Goal: Information Seeking & Learning: Compare options

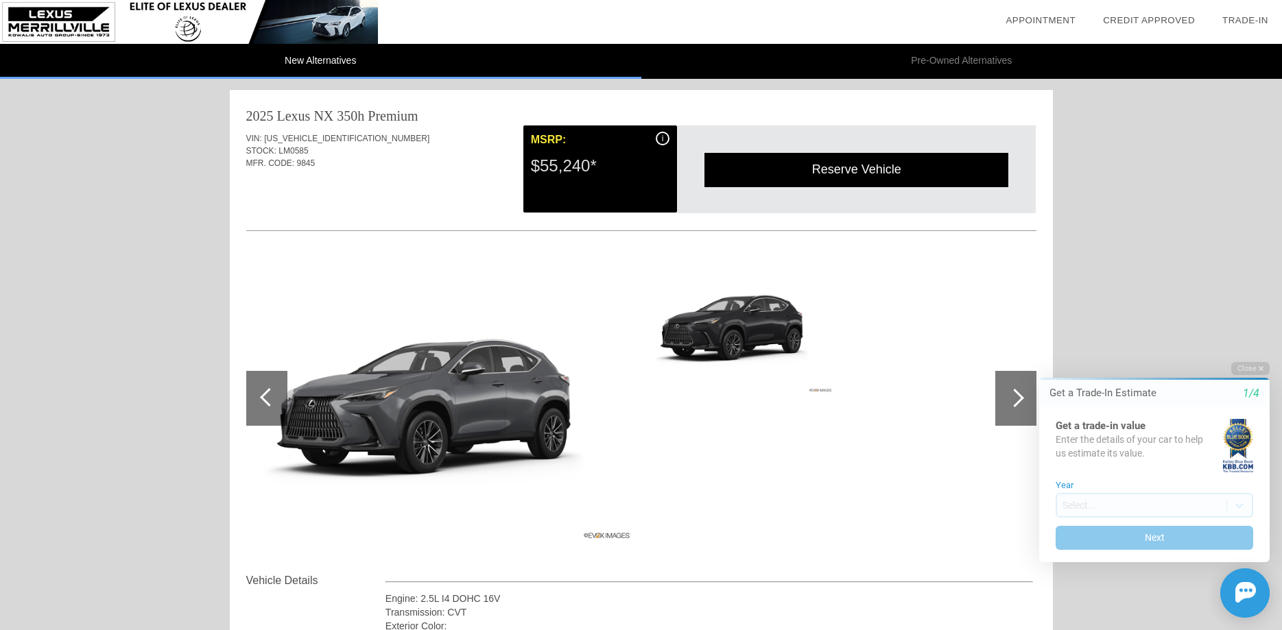
click at [1007, 398] on div at bounding box center [1015, 398] width 19 height 19
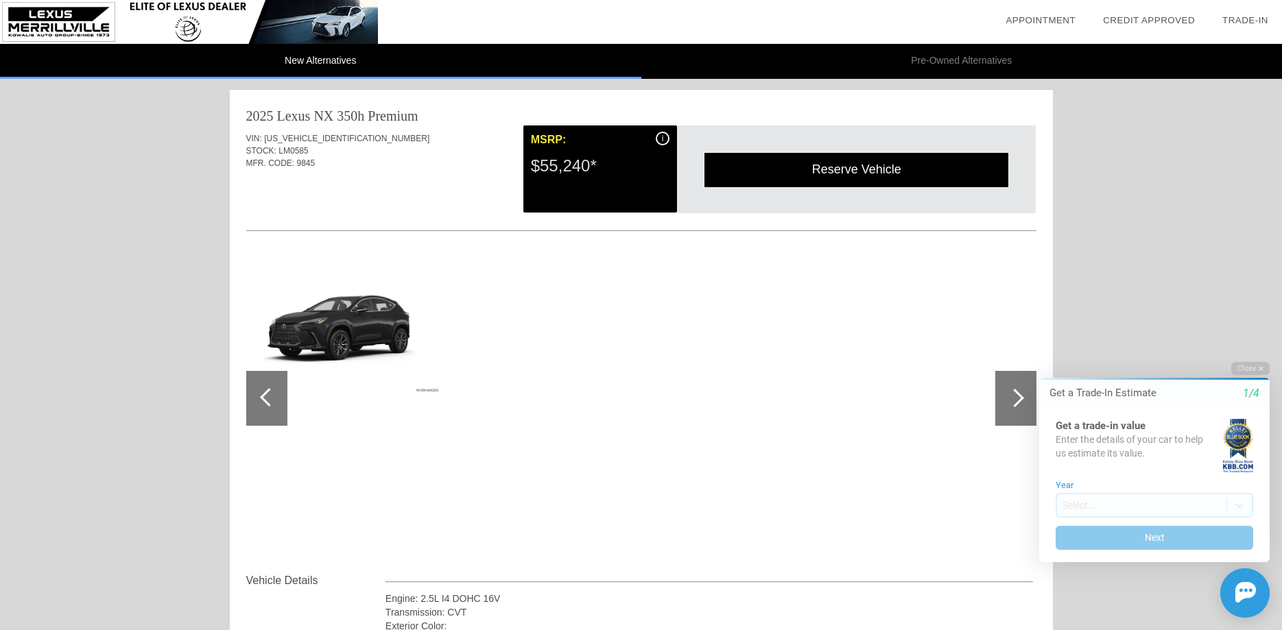
click at [1007, 398] on div at bounding box center [1015, 398] width 19 height 19
click at [275, 401] on div at bounding box center [266, 398] width 41 height 55
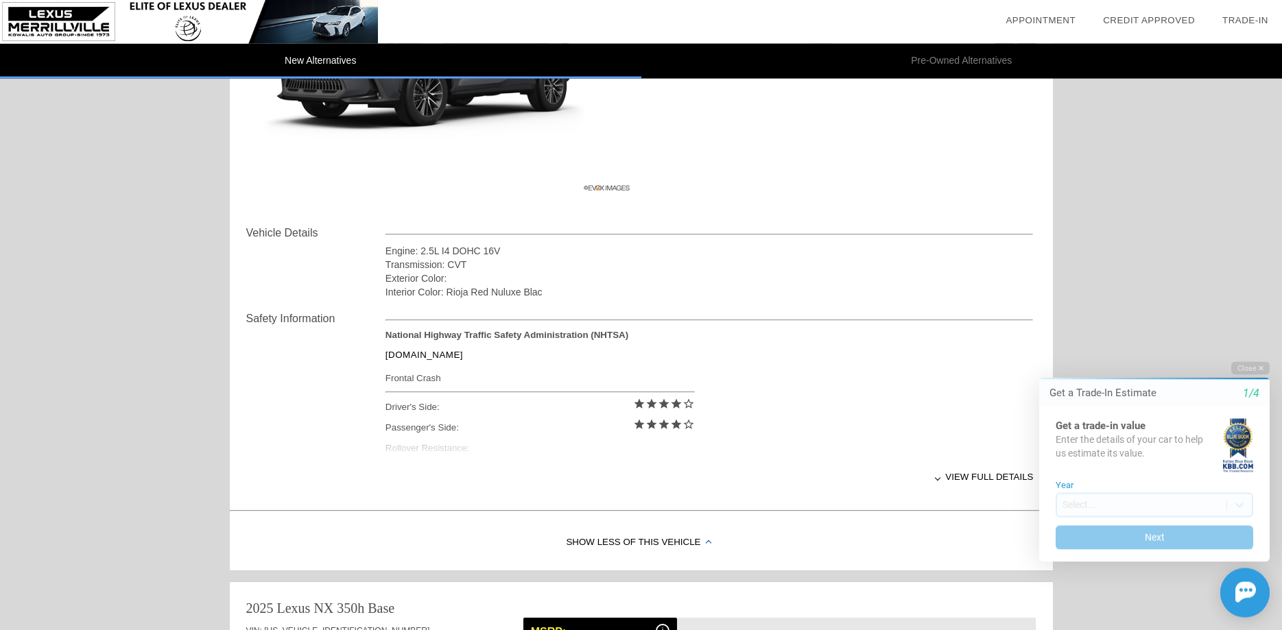
scroll to position [349, 0]
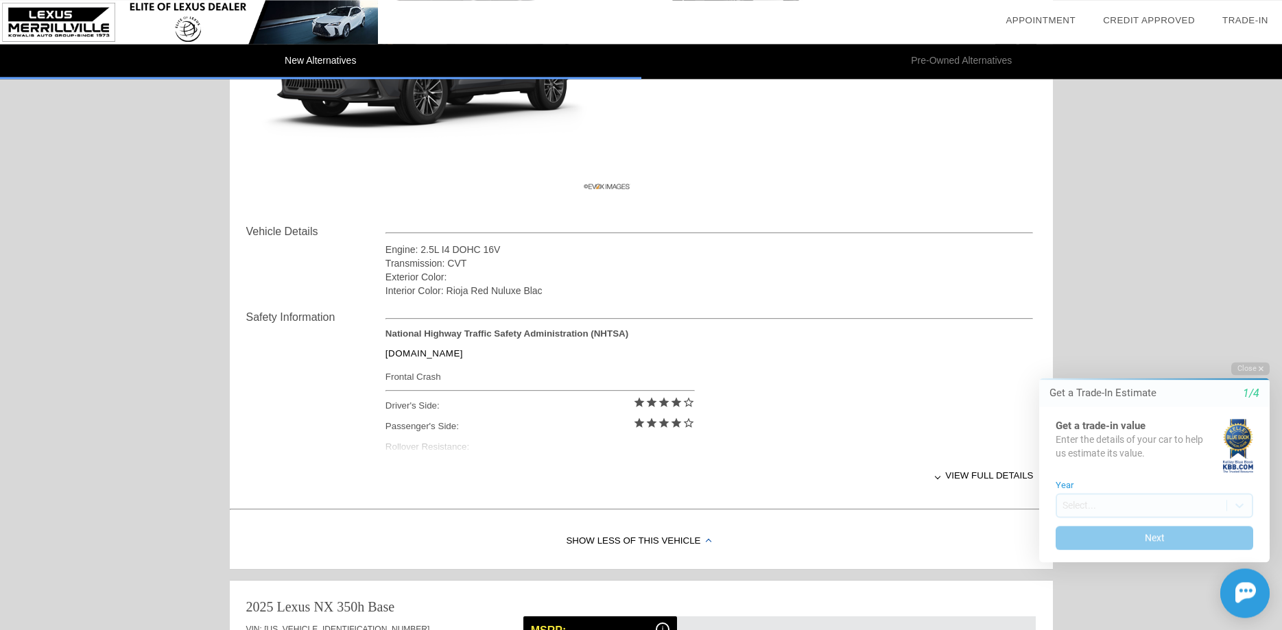
click at [628, 538] on div "Show Less of this Vehicle" at bounding box center [641, 541] width 823 height 55
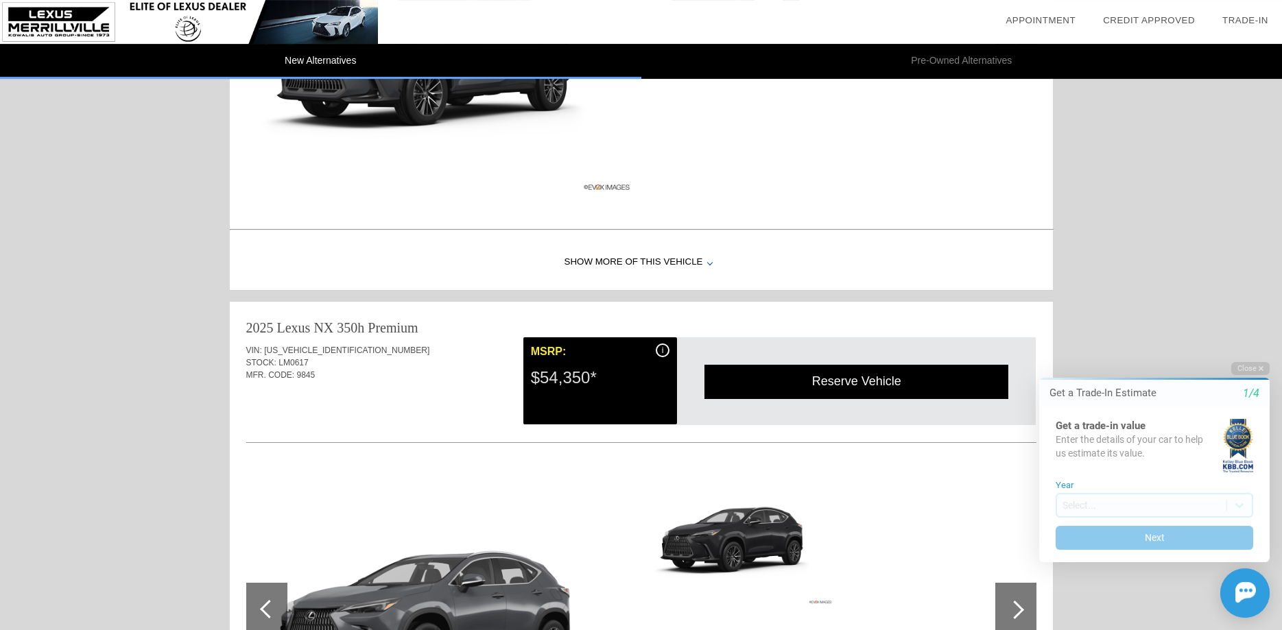
scroll to position [909, 0]
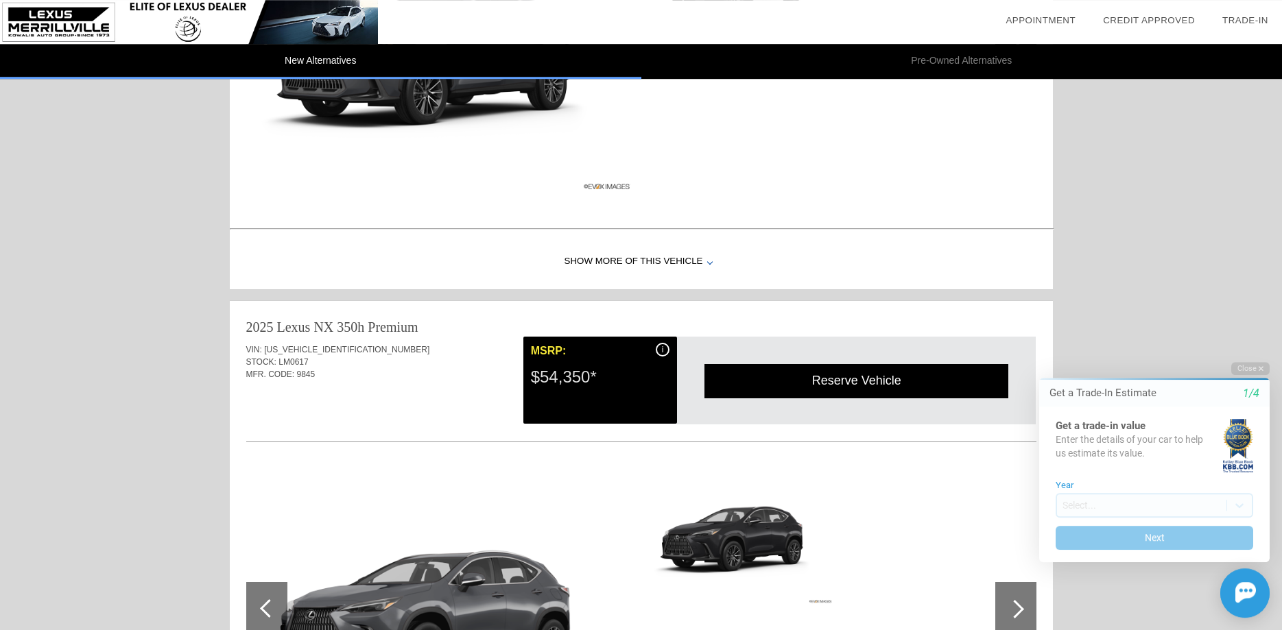
click at [654, 263] on div "Show More of this Vehicle" at bounding box center [641, 262] width 823 height 55
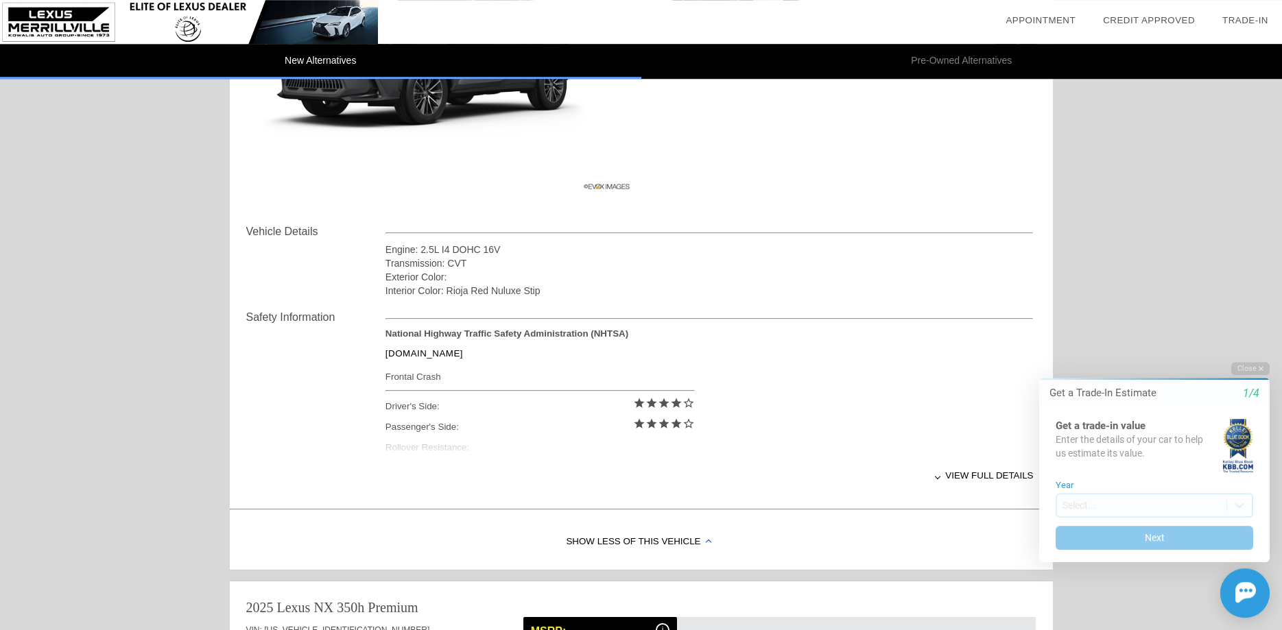
click at [449, 451] on div "National Highway Traffic Safety Administration (NHTSA) [DOMAIN_NAME] Frontal Cr…" at bounding box center [709, 394] width 648 height 130
click at [966, 474] on div "View full details" at bounding box center [709, 476] width 648 height 34
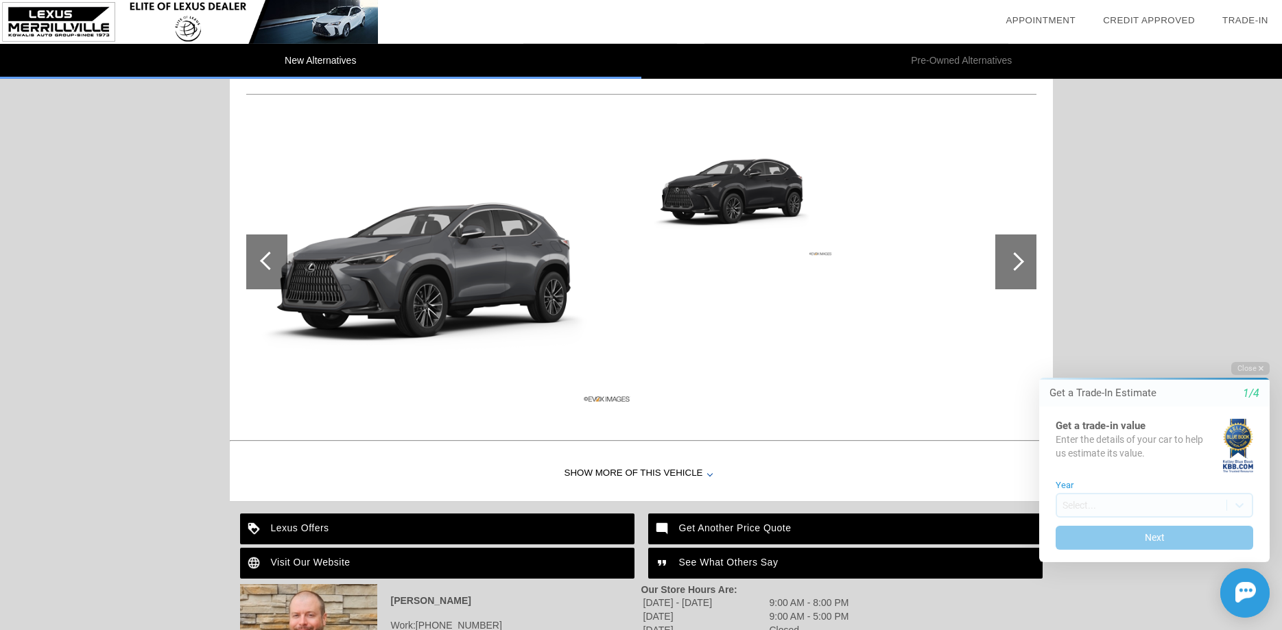
scroll to position [1538, 0]
click at [645, 473] on div "Show More of this Vehicle" at bounding box center [641, 473] width 823 height 55
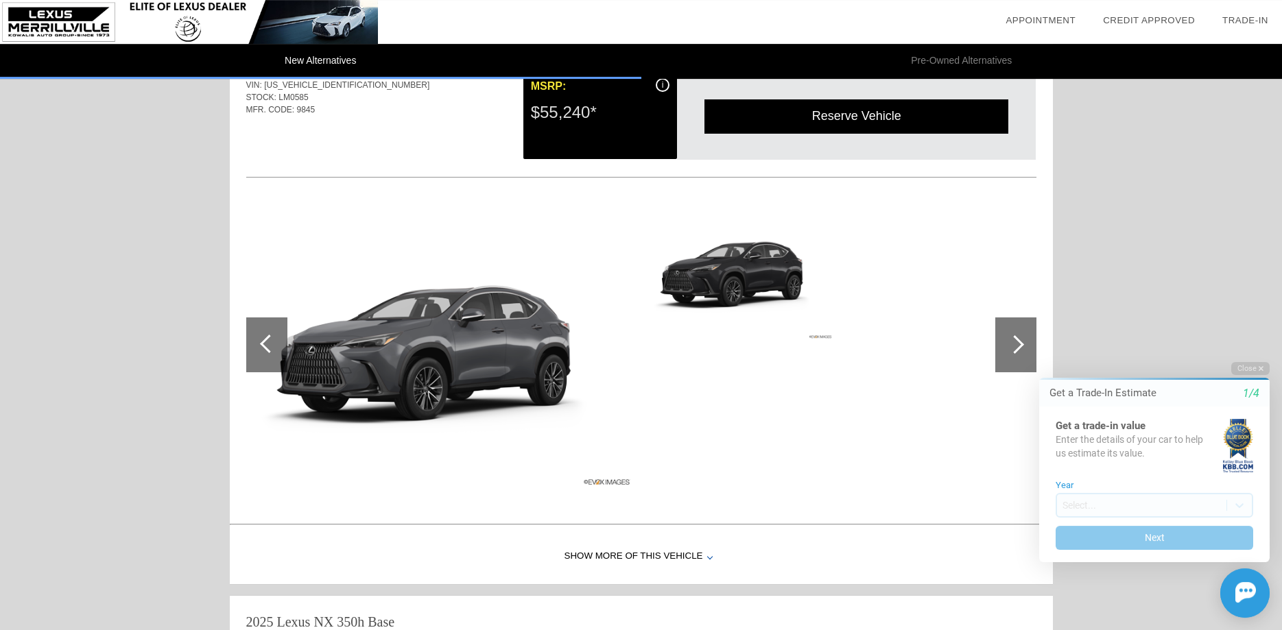
scroll to position [0, 0]
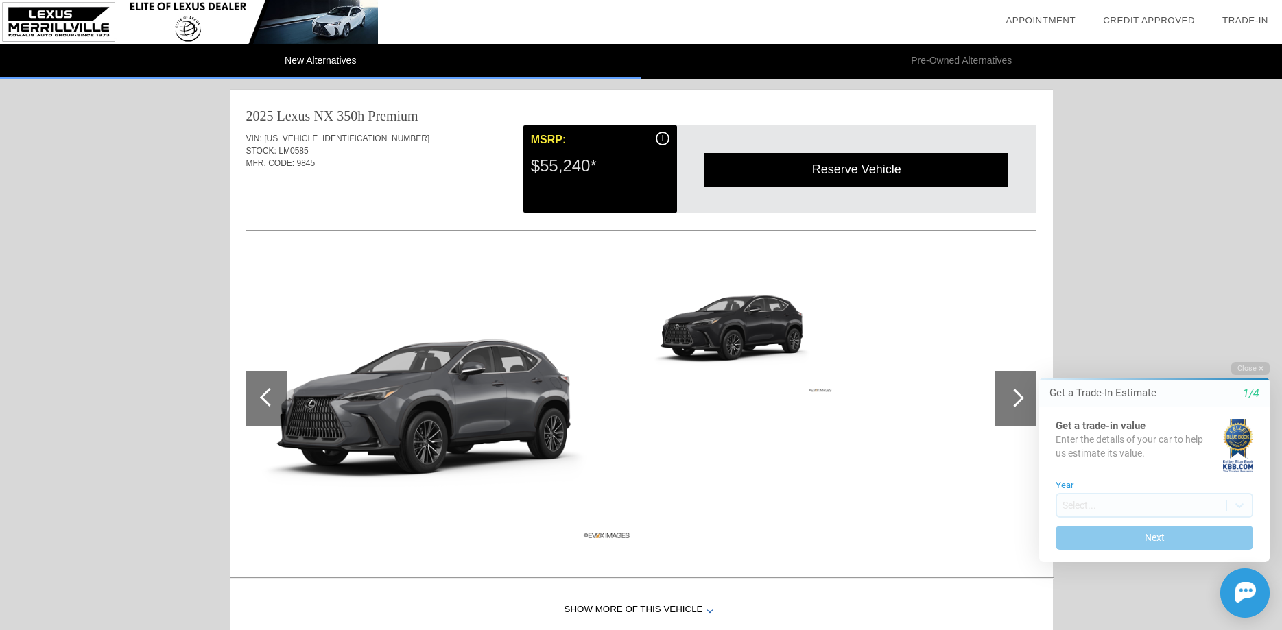
click at [942, 67] on li "Pre-Owned Alternatives" at bounding box center [961, 61] width 641 height 35
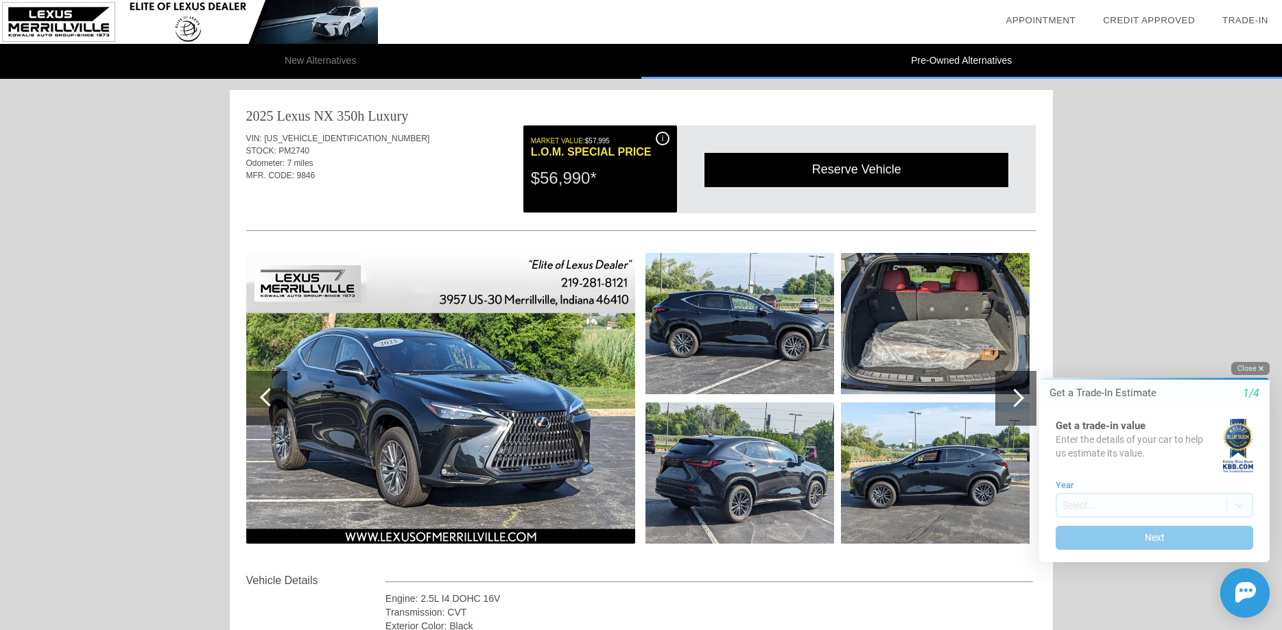
click at [1259, 367] on button "Close" at bounding box center [1250, 368] width 38 height 13
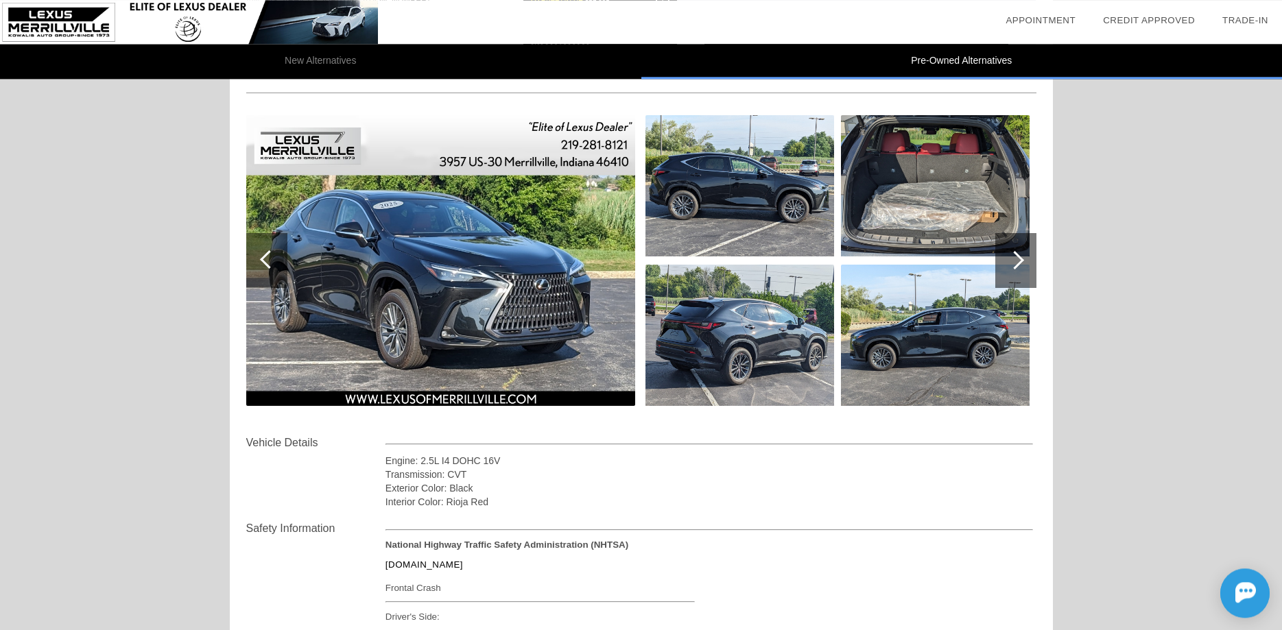
scroll to position [139, 0]
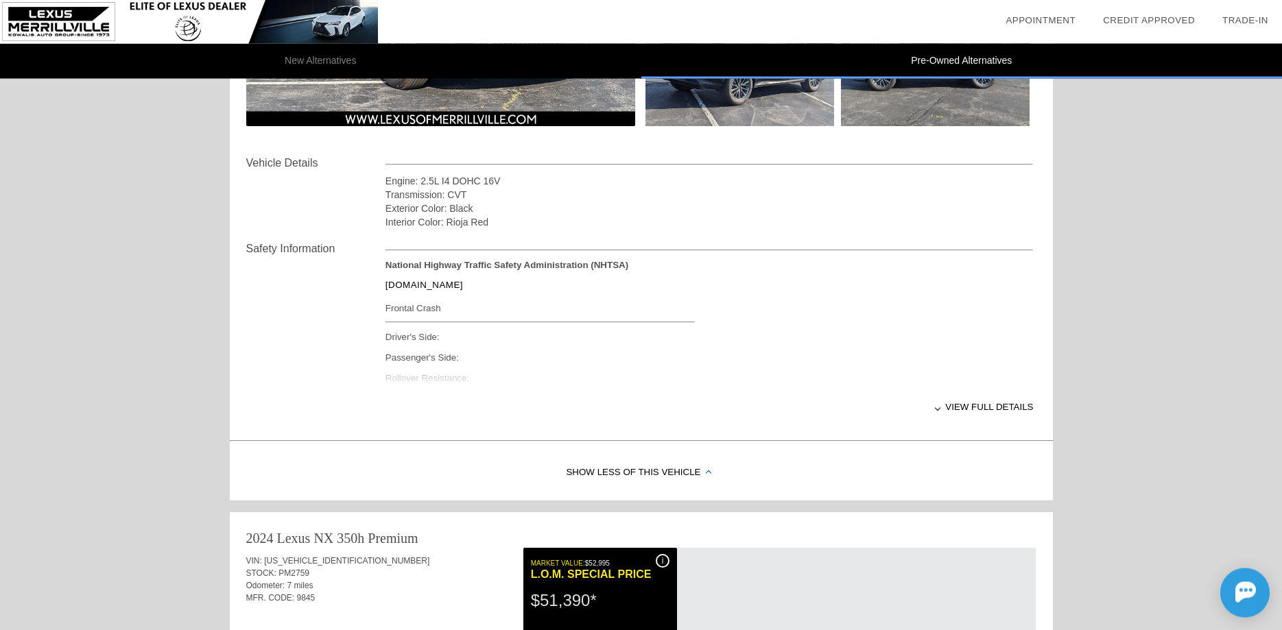
click at [642, 473] on div "Show Less of this Vehicle" at bounding box center [641, 473] width 823 height 55
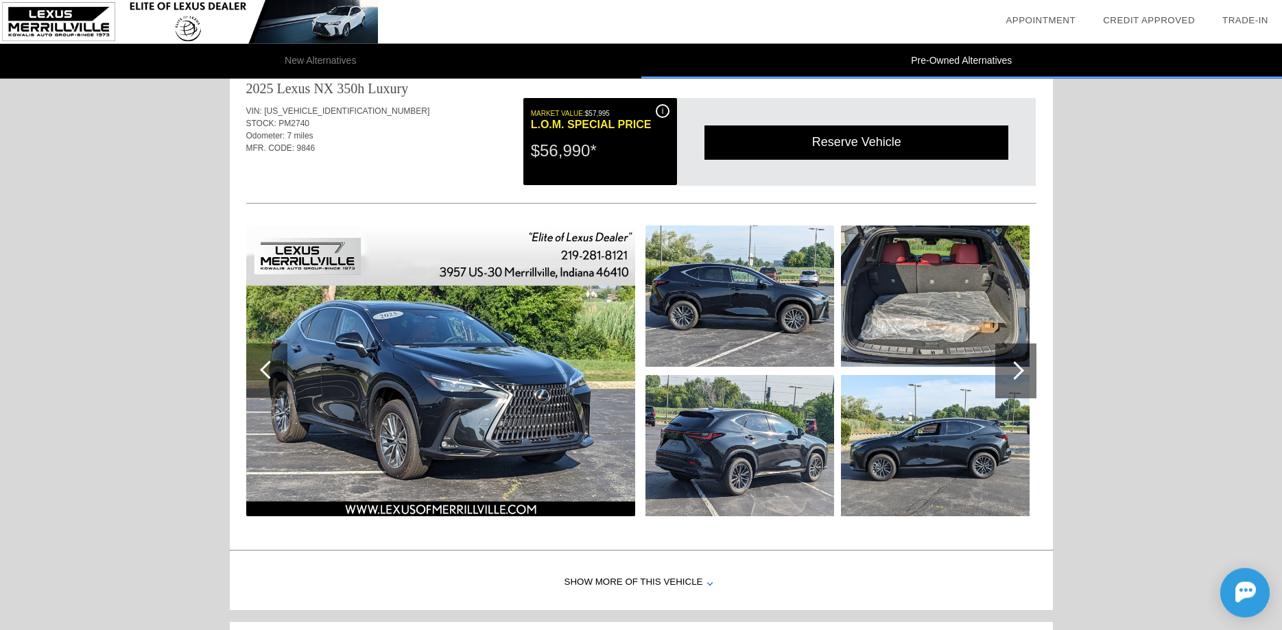
scroll to position [0, 0]
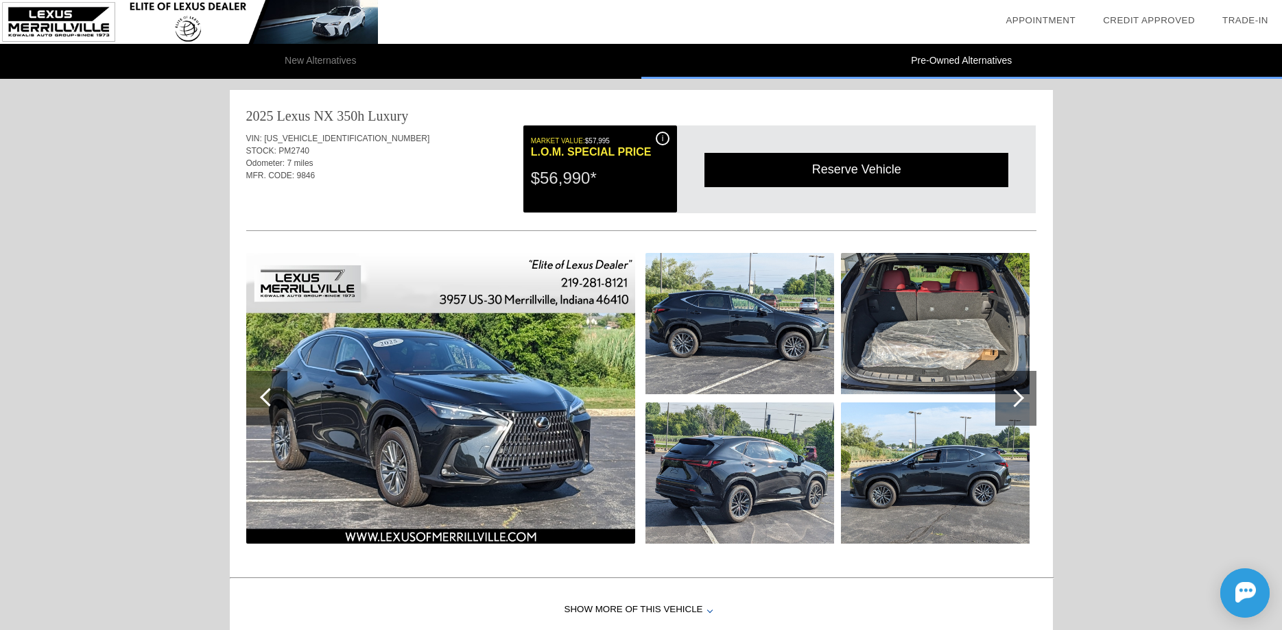
click at [441, 69] on li "New Alternatives" at bounding box center [320, 61] width 641 height 35
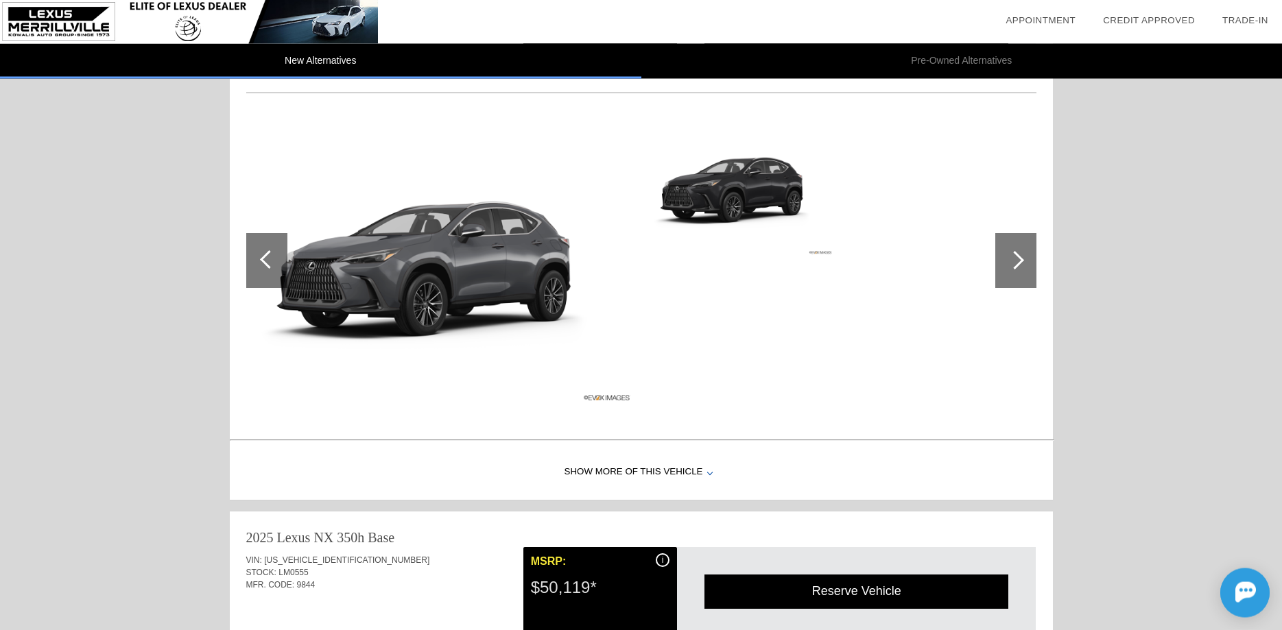
click at [653, 477] on div "Show More of this Vehicle" at bounding box center [641, 472] width 823 height 55
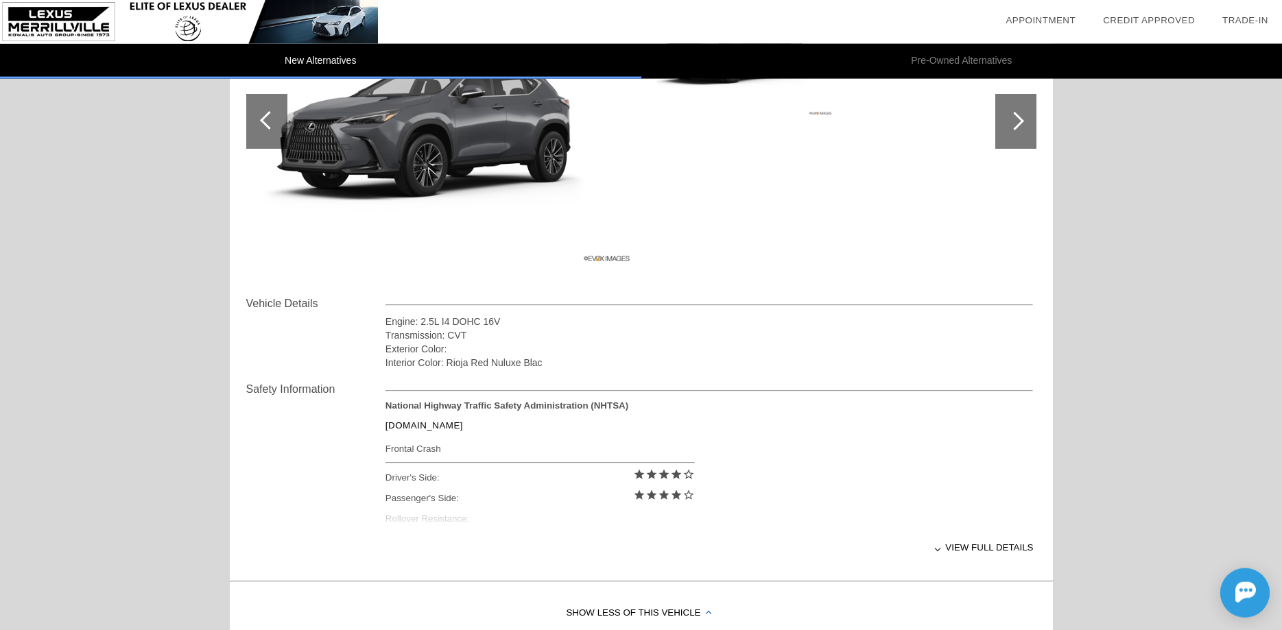
scroll to position [278, 0]
click at [972, 549] on div "View full details" at bounding box center [709, 547] width 648 height 34
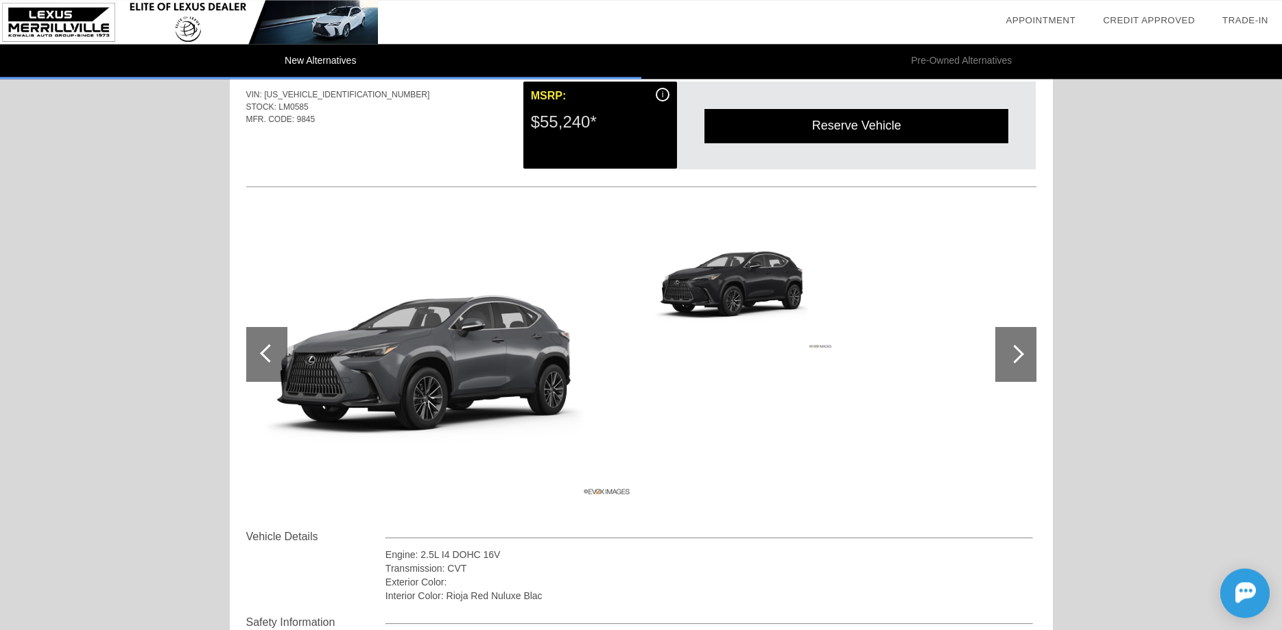
scroll to position [0, 0]
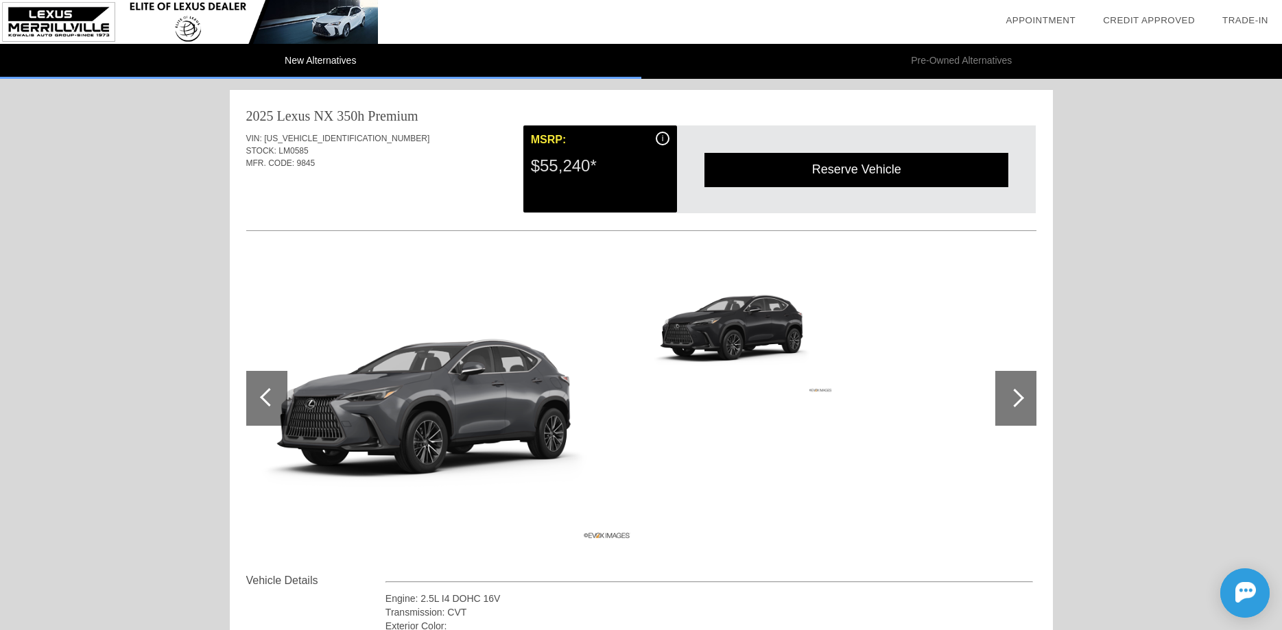
click at [819, 385] on img at bounding box center [739, 323] width 189 height 141
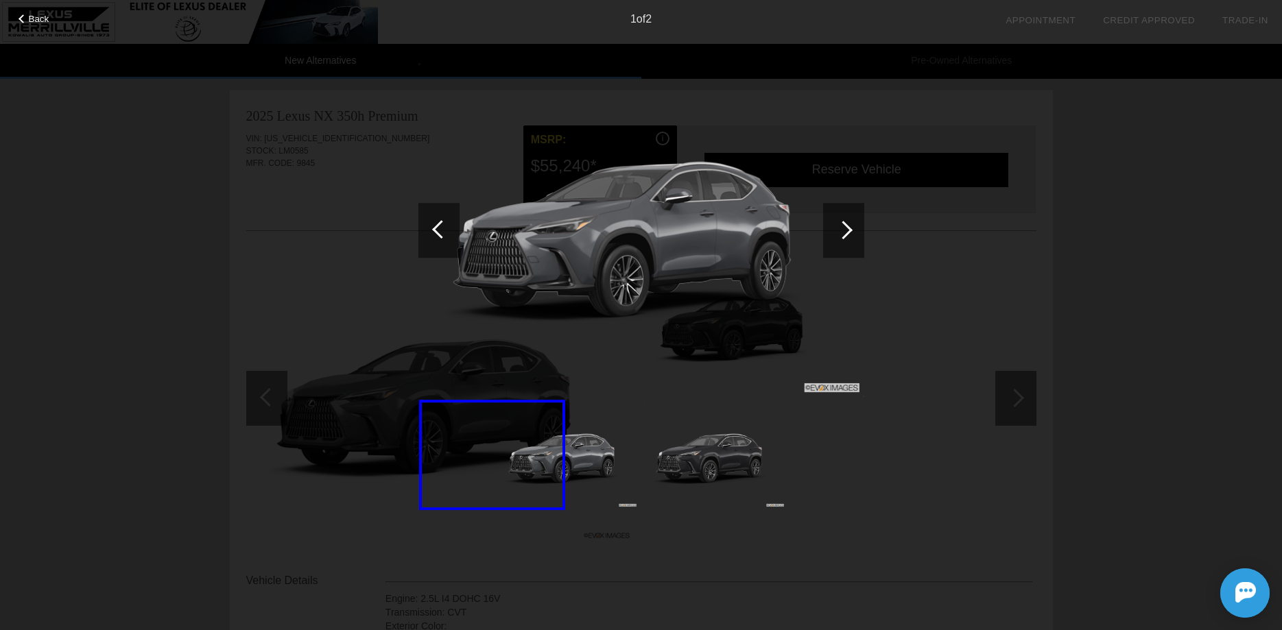
click at [851, 223] on div at bounding box center [843, 230] width 41 height 55
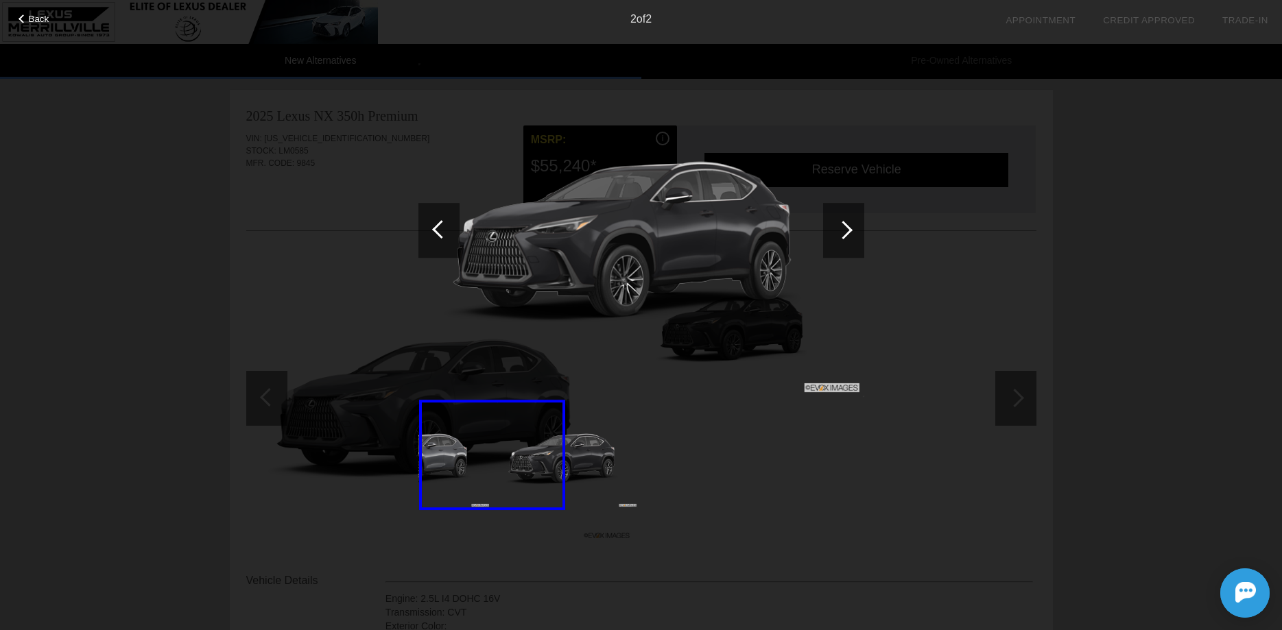
click at [1127, 385] on div "Back 2 of 2" at bounding box center [641, 315] width 1282 height 630
click at [1196, 324] on div "Back 2 of 2" at bounding box center [641, 315] width 1282 height 630
click at [42, 21] on span "Back" at bounding box center [39, 19] width 21 height 10
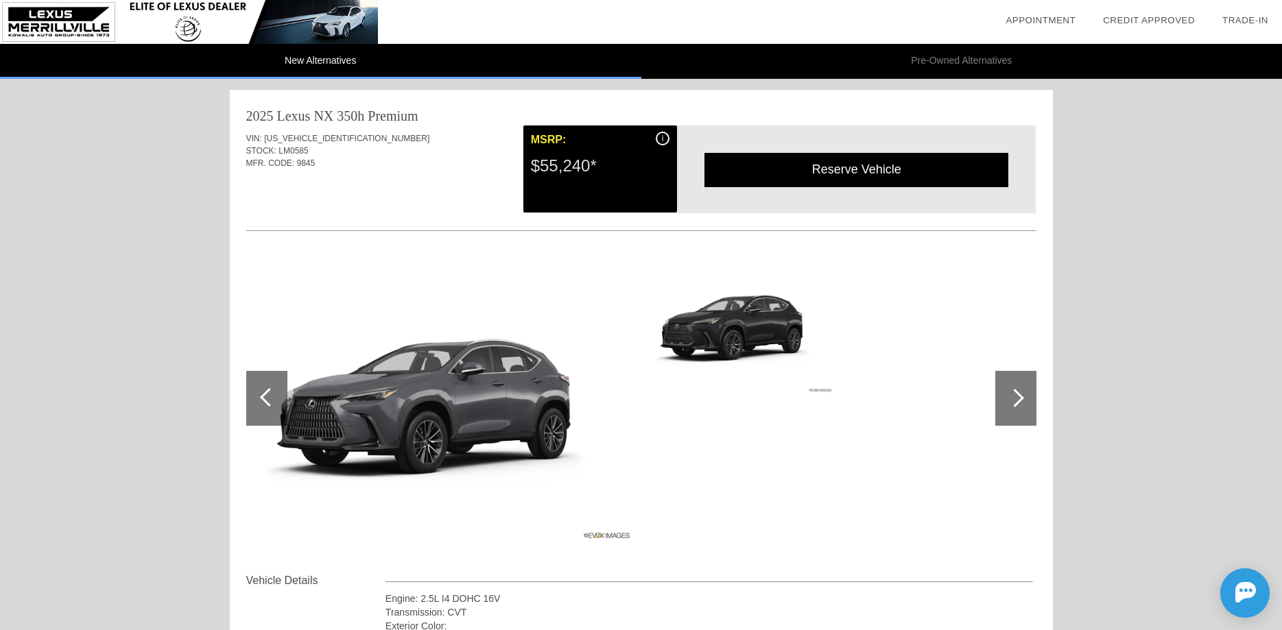
click at [550, 151] on div "$55,240*" at bounding box center [600, 166] width 139 height 36
click at [663, 135] on div "i" at bounding box center [663, 139] width 14 height 14
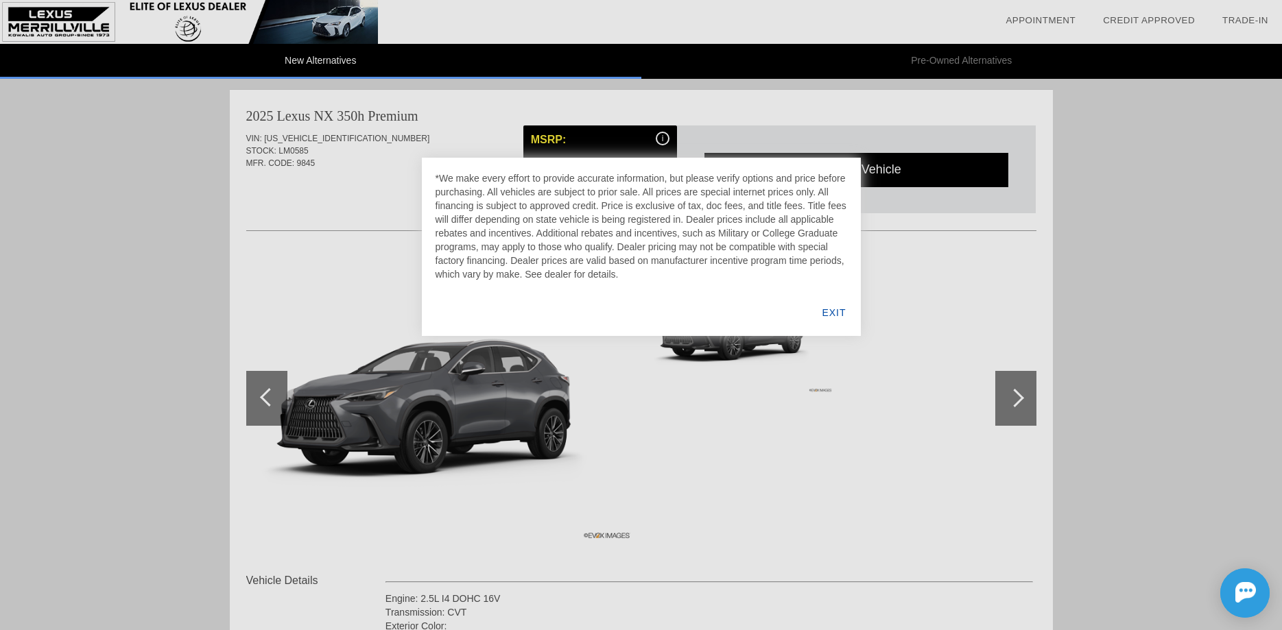
click at [837, 313] on div "EXIT" at bounding box center [833, 312] width 53 height 47
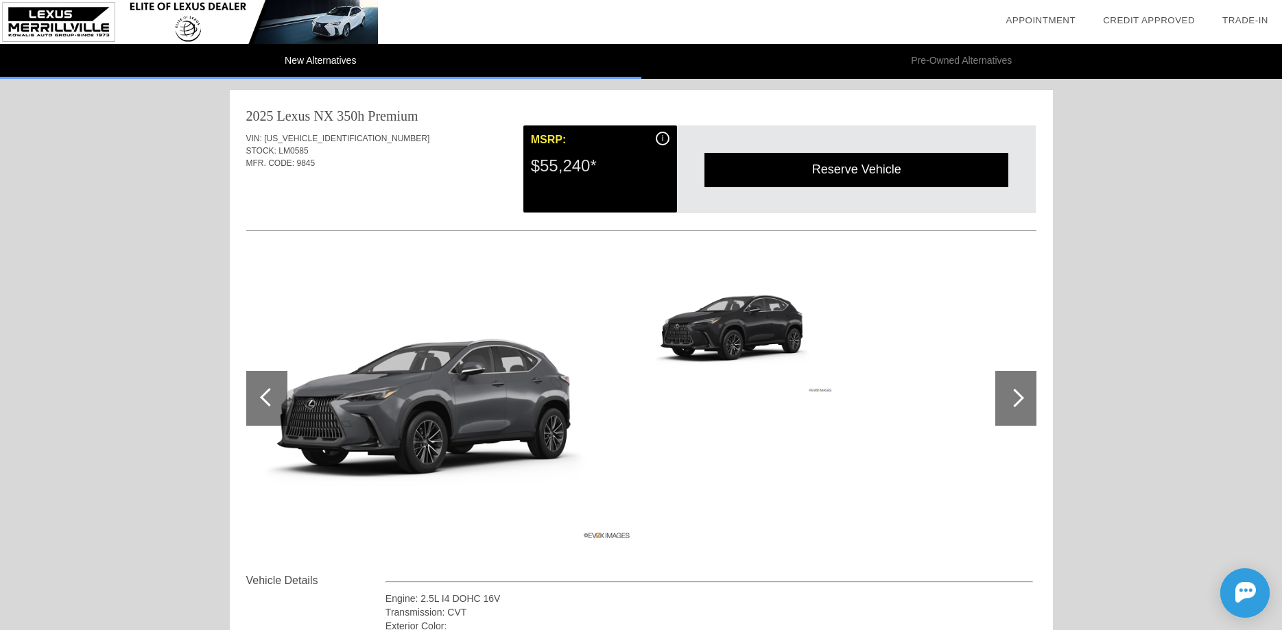
click at [281, 139] on span "[US_VEHICLE_IDENTIFICATION_NUMBER]" at bounding box center [346, 139] width 165 height 10
click at [902, 38] on div at bounding box center [641, 22] width 1282 height 44
click at [902, 57] on li "Pre-Owned Alternatives" at bounding box center [961, 61] width 641 height 35
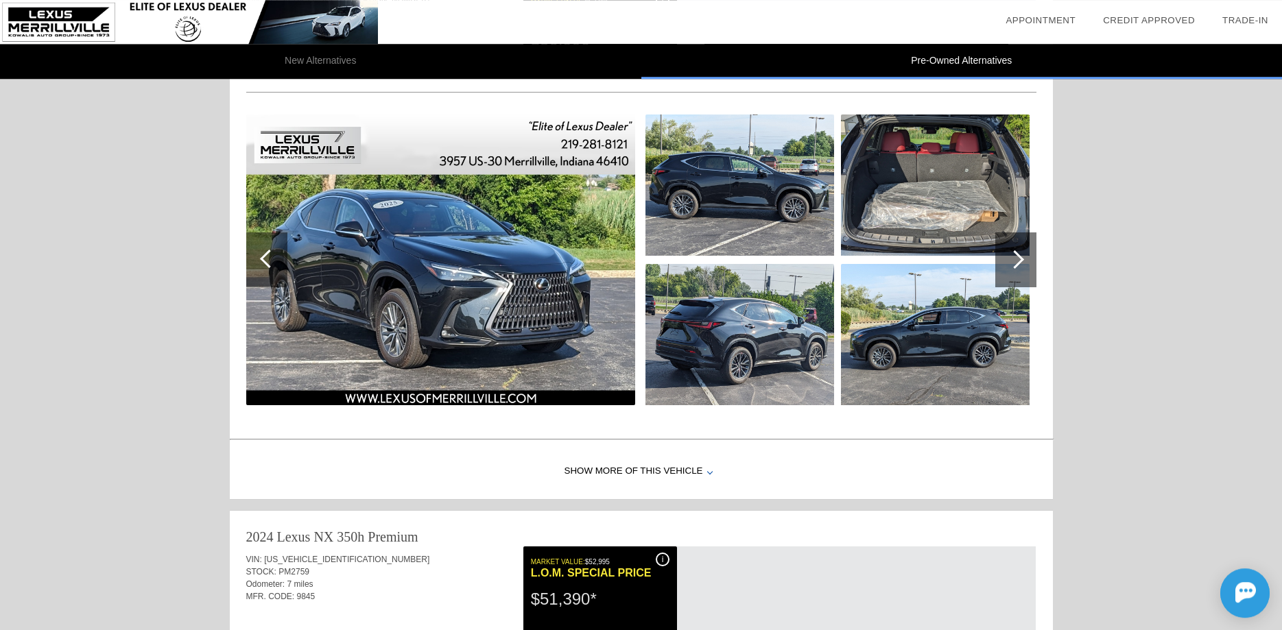
scroll to position [139, 0]
click at [1021, 263] on div at bounding box center [1015, 259] width 41 height 55
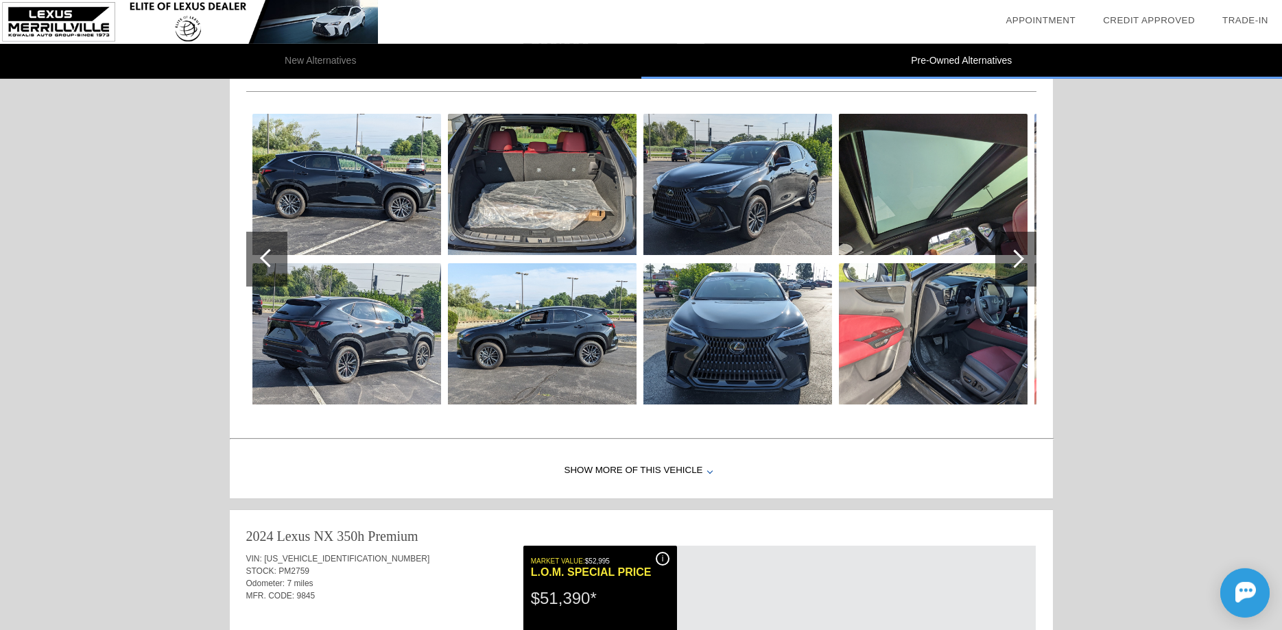
click at [1011, 263] on div at bounding box center [1015, 259] width 19 height 19
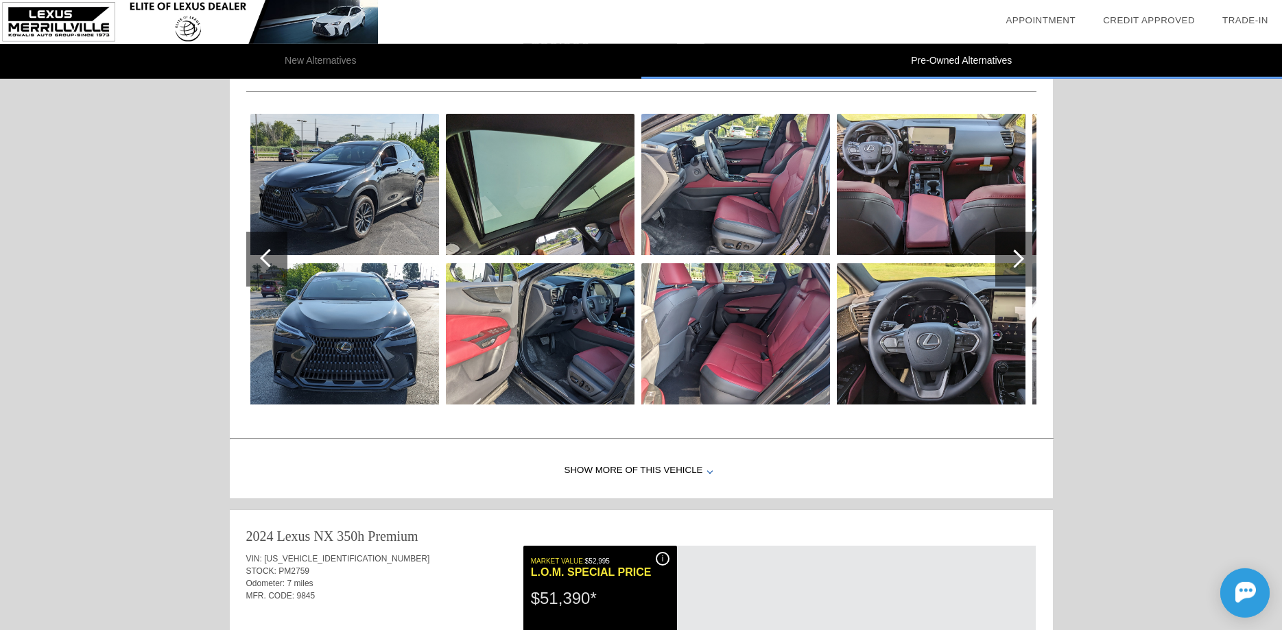
click at [1011, 263] on div at bounding box center [1015, 259] width 19 height 19
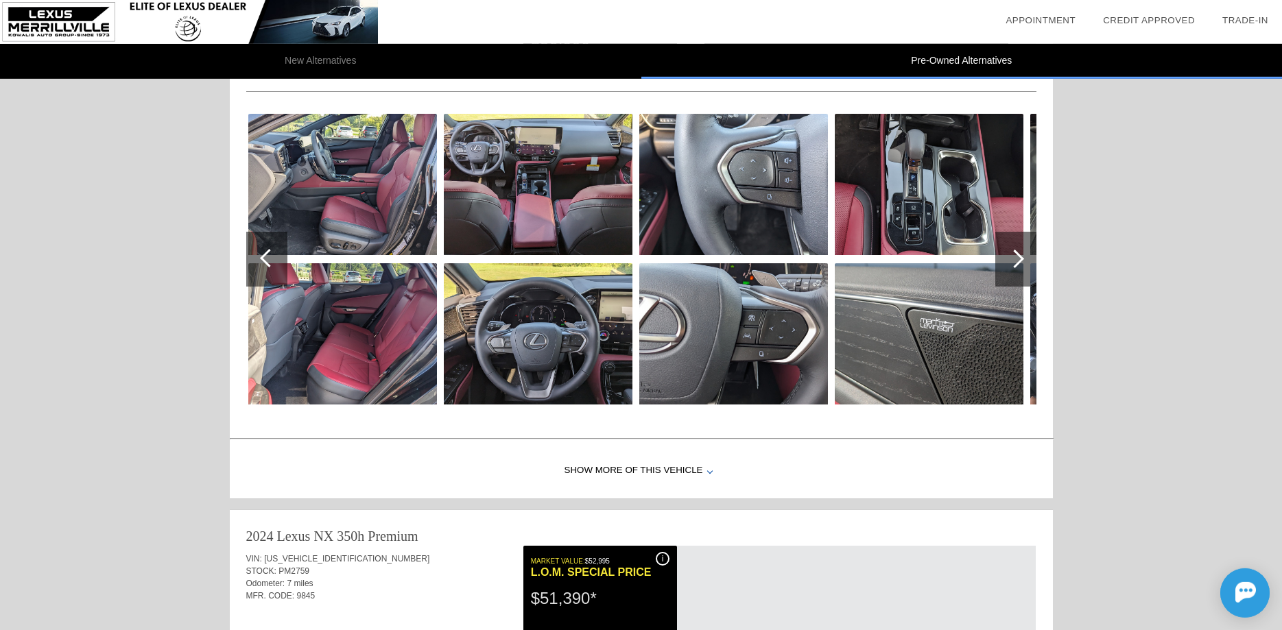
click at [1011, 263] on div at bounding box center [1015, 259] width 19 height 19
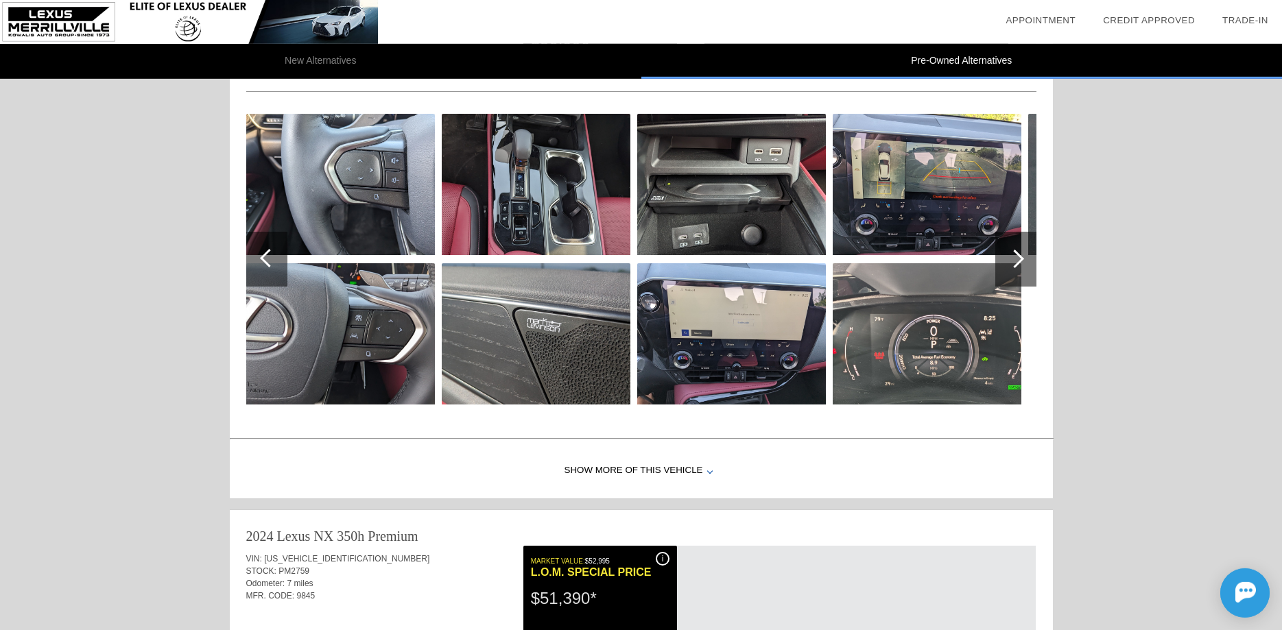
click at [1011, 263] on div at bounding box center [1015, 259] width 19 height 19
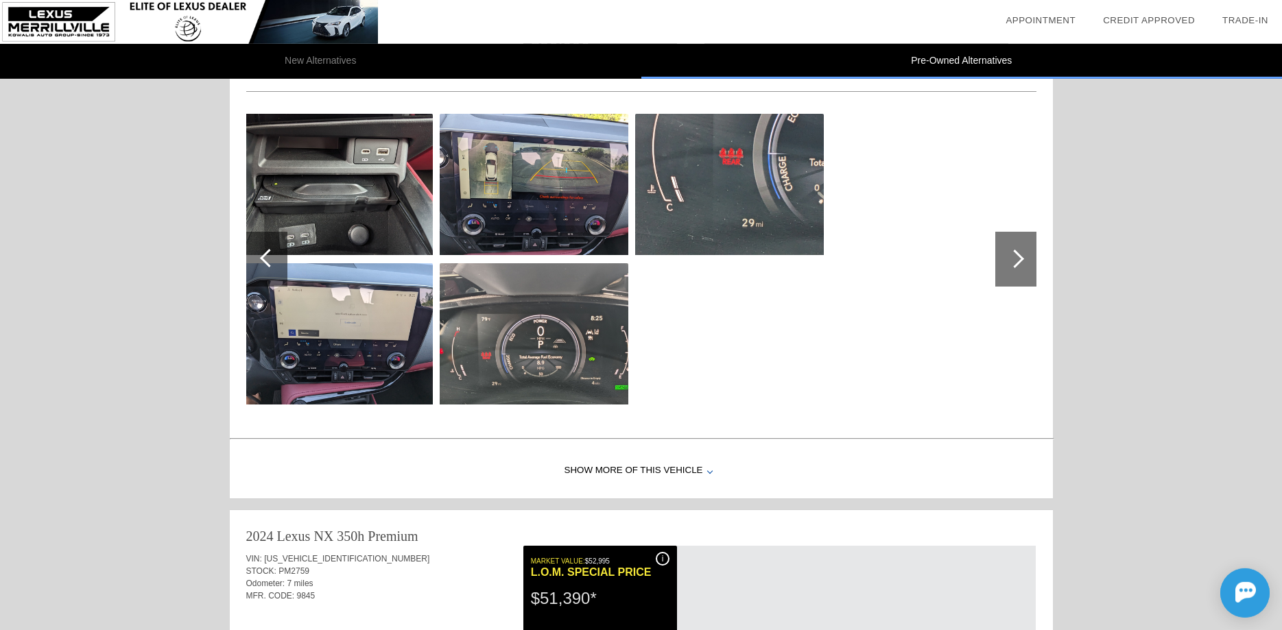
click at [1011, 263] on div at bounding box center [1015, 259] width 19 height 19
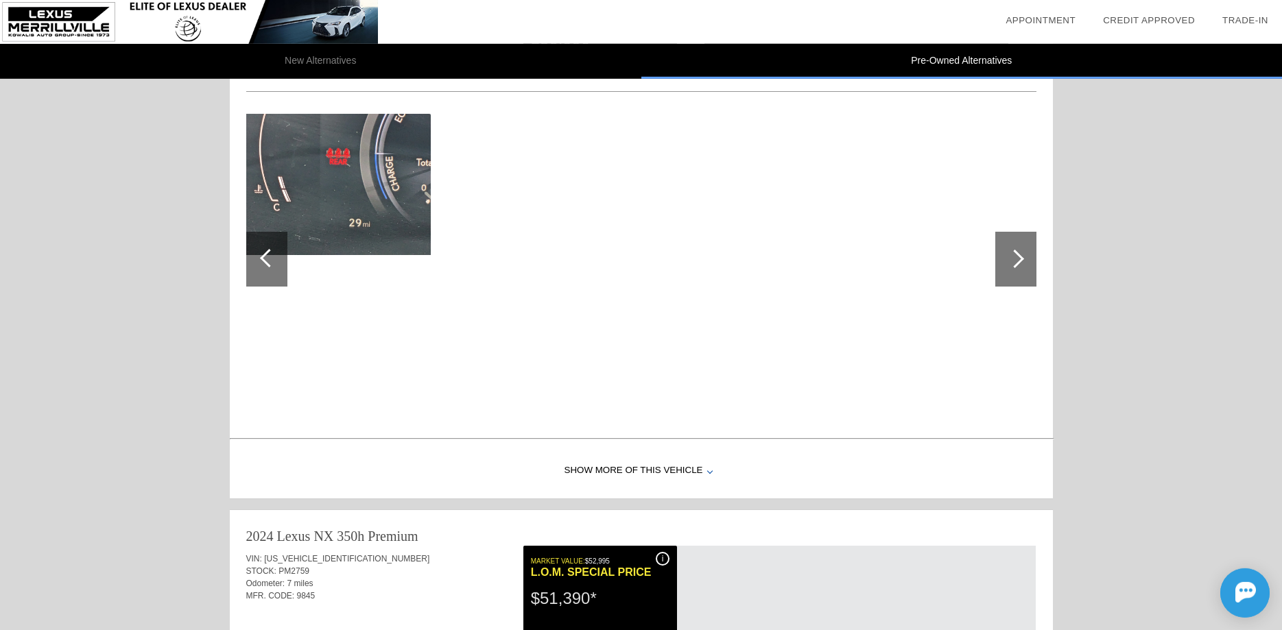
click at [258, 274] on div at bounding box center [266, 259] width 41 height 55
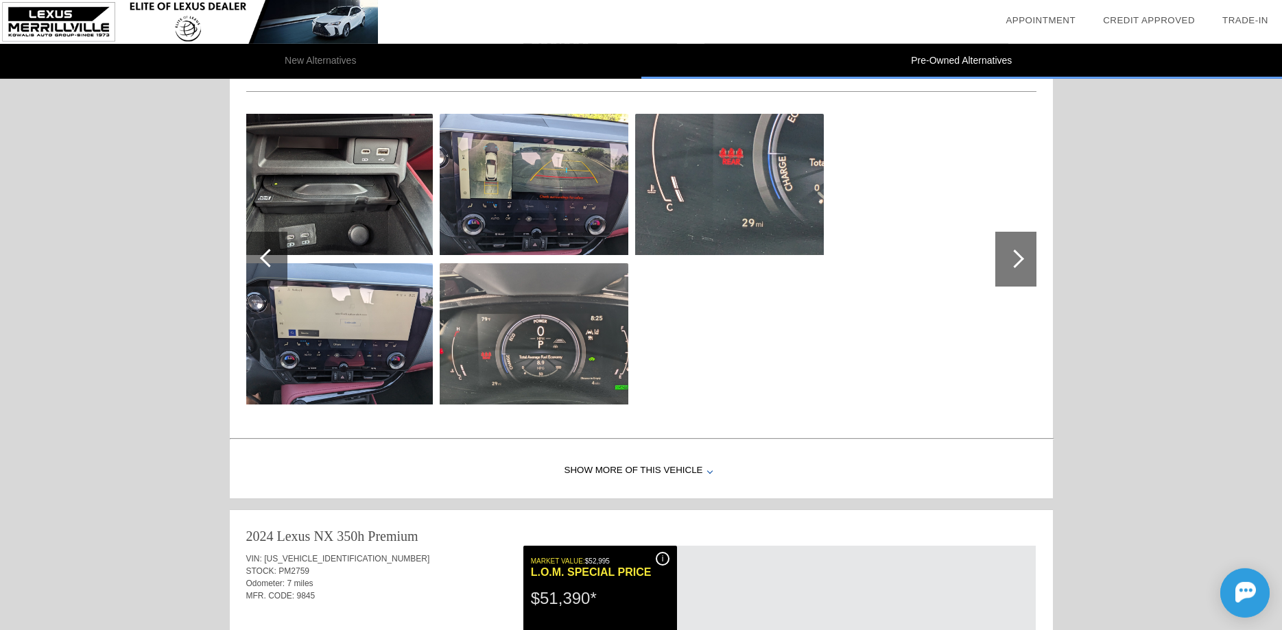
click at [257, 273] on div at bounding box center [266, 259] width 41 height 55
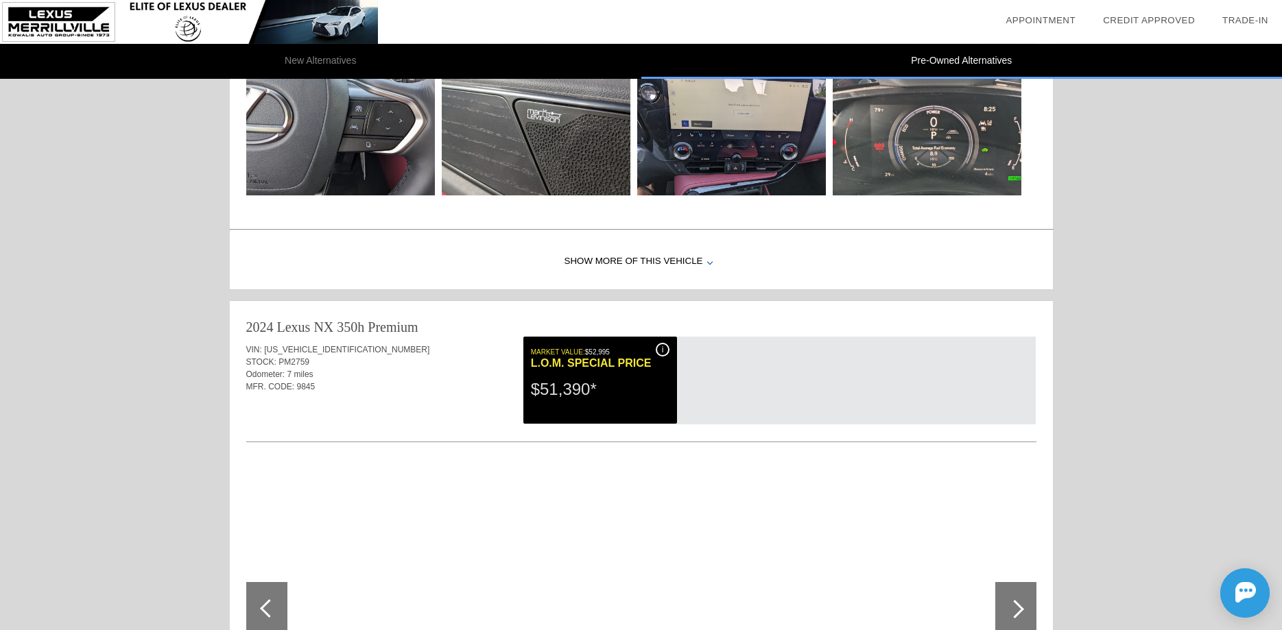
scroll to position [349, 0]
click at [657, 262] on div "Show More of this Vehicle" at bounding box center [641, 261] width 823 height 55
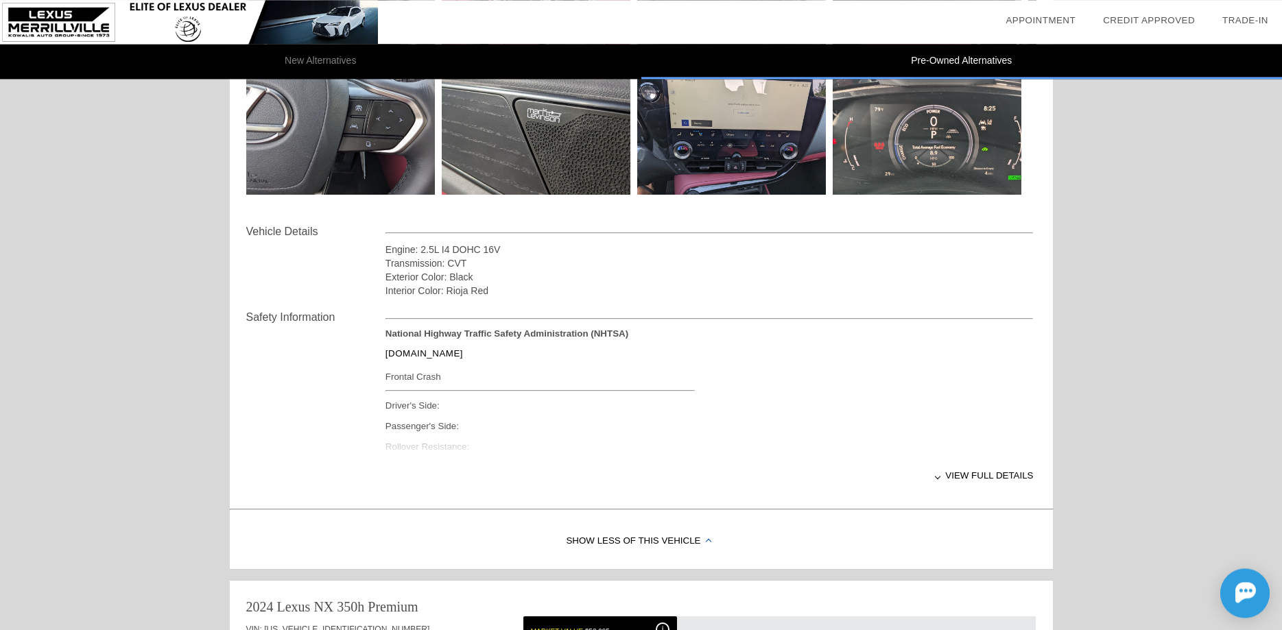
click at [447, 455] on div "National Highway Traffic Safety Administration (NHTSA) [DOMAIN_NAME] Frontal Cr…" at bounding box center [709, 394] width 648 height 130
click at [996, 473] on div "View full details" at bounding box center [709, 476] width 648 height 34
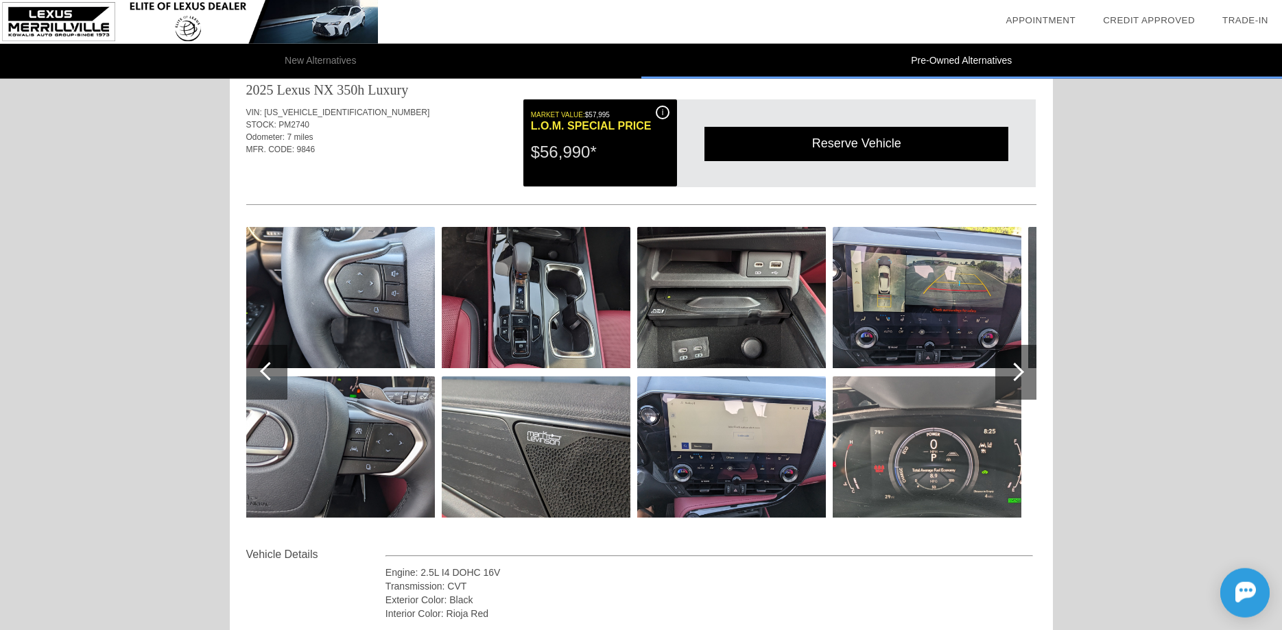
scroll to position [0, 0]
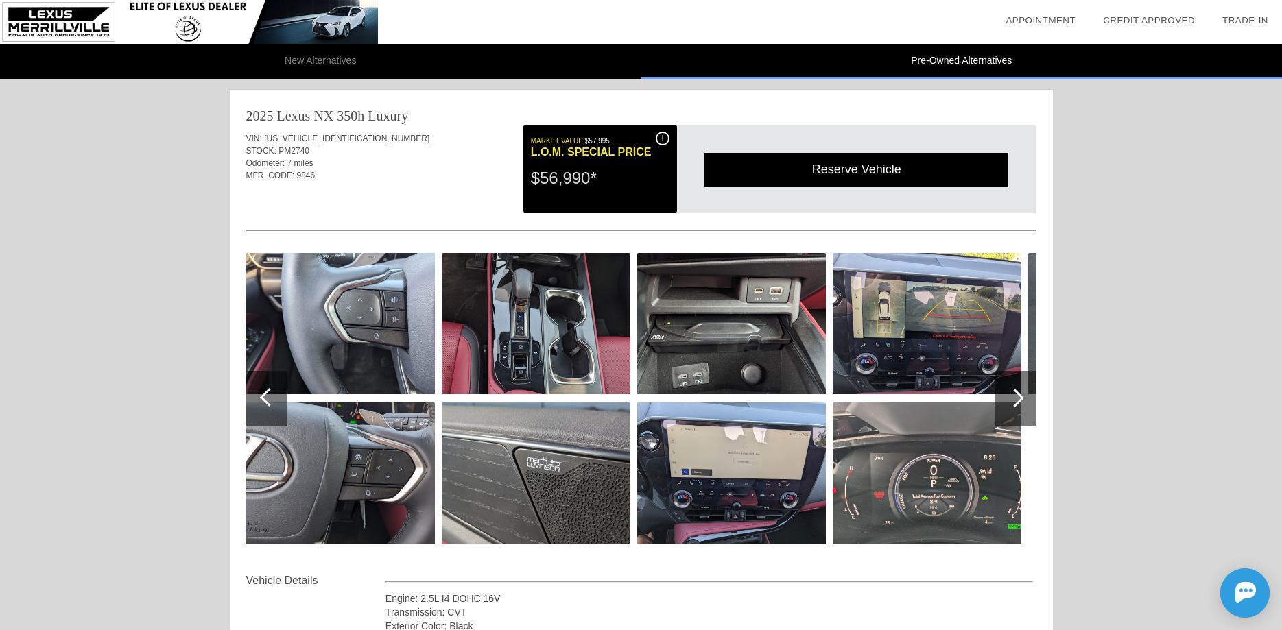
click at [547, 331] on img at bounding box center [536, 323] width 189 height 141
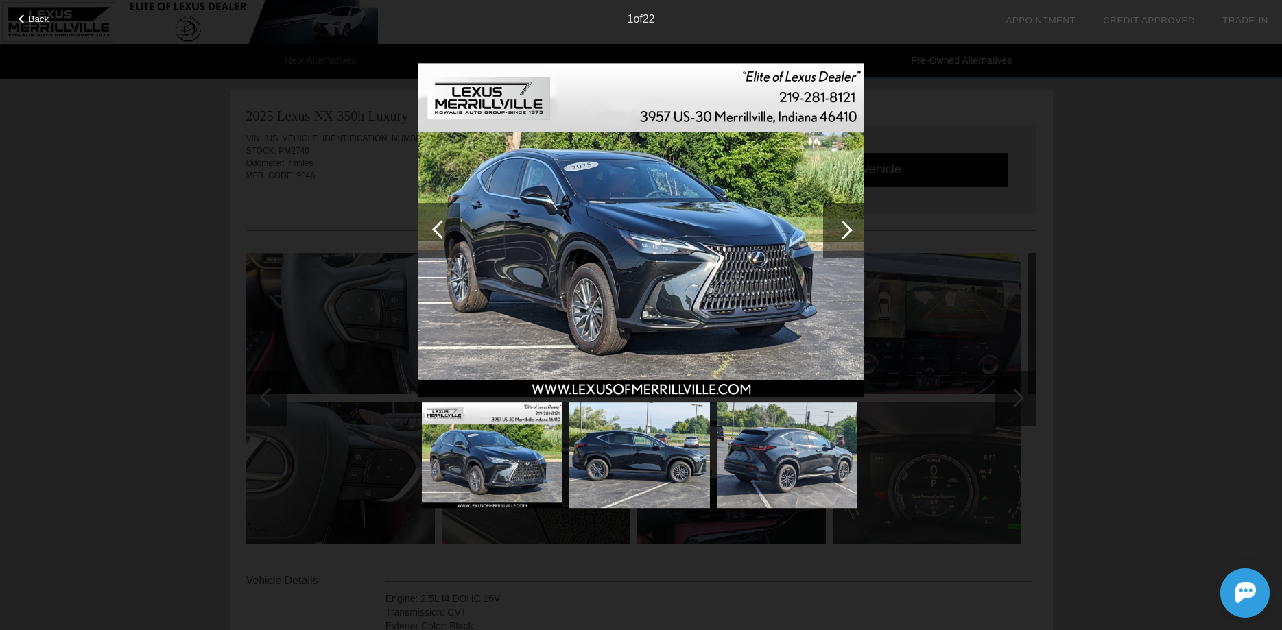
click at [829, 239] on div at bounding box center [843, 230] width 41 height 55
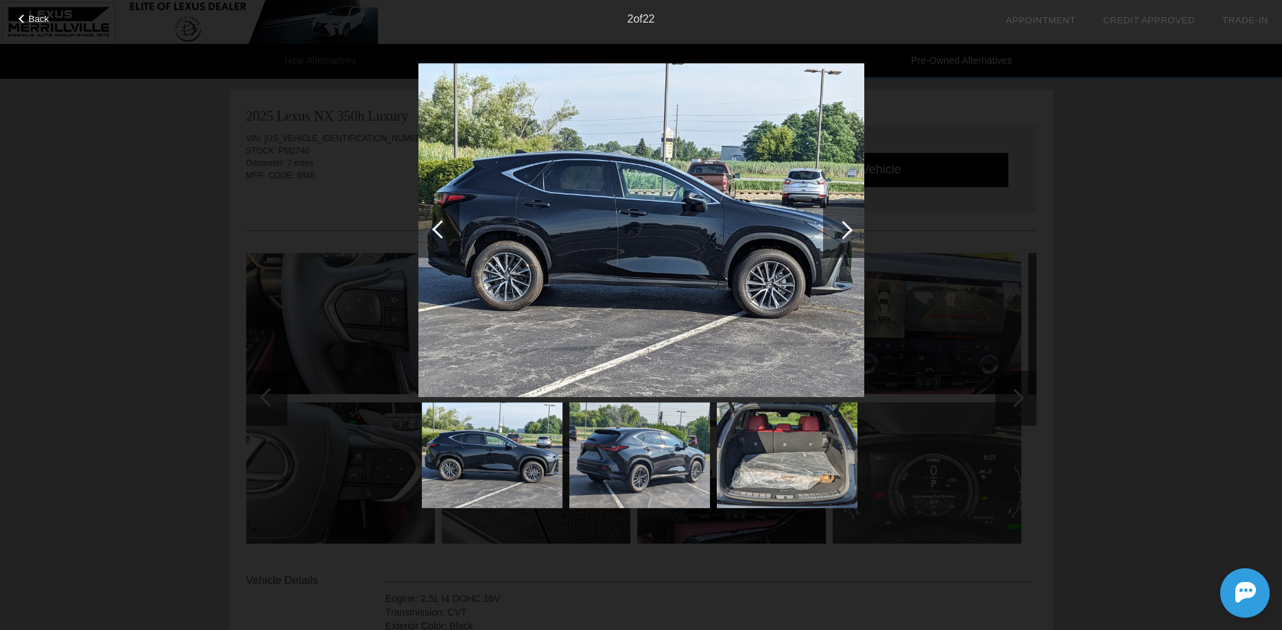
click at [834, 239] on div at bounding box center [843, 230] width 41 height 55
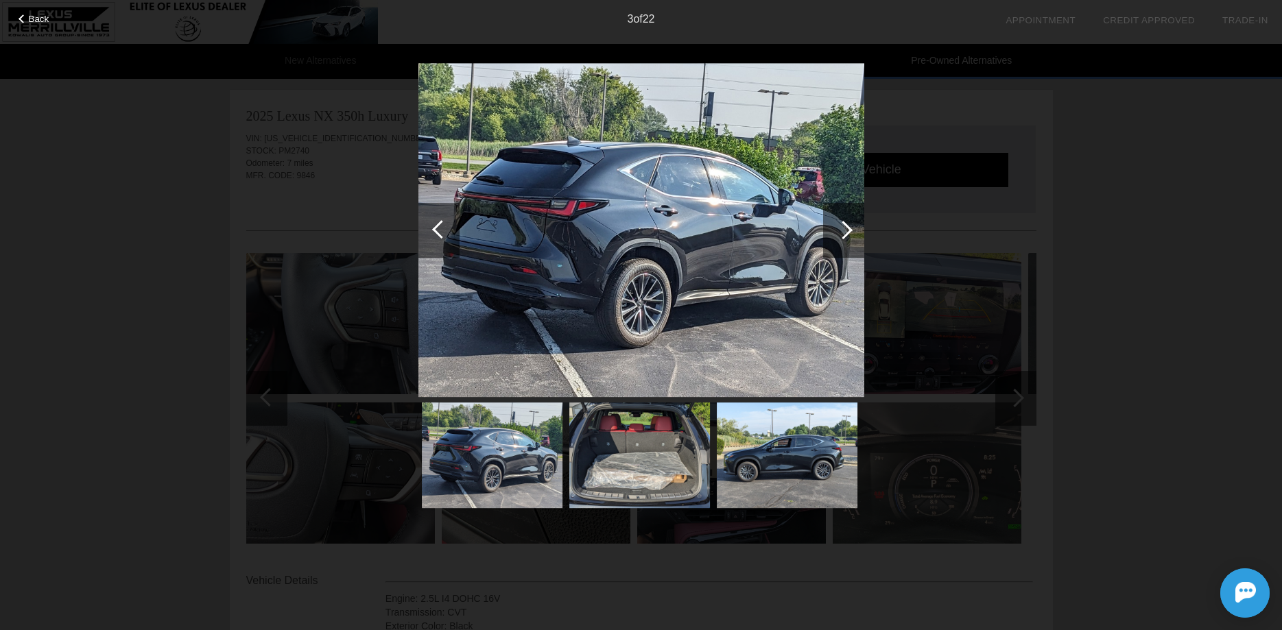
click at [834, 239] on div at bounding box center [843, 230] width 41 height 55
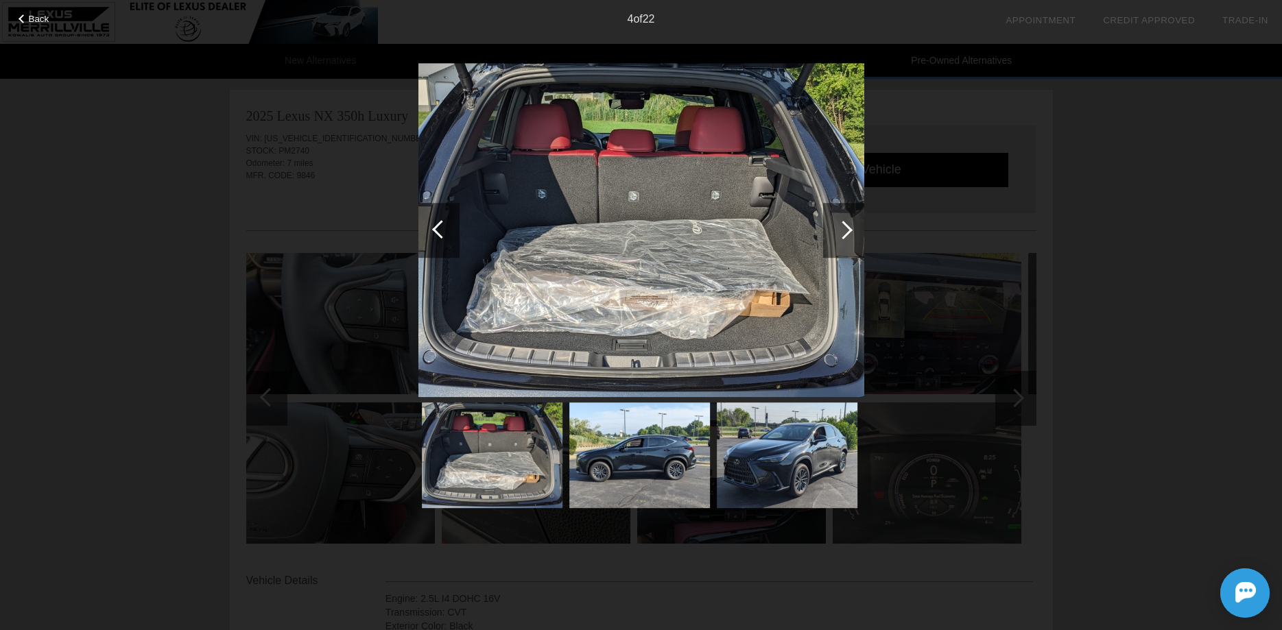
click at [834, 239] on div at bounding box center [843, 230] width 41 height 55
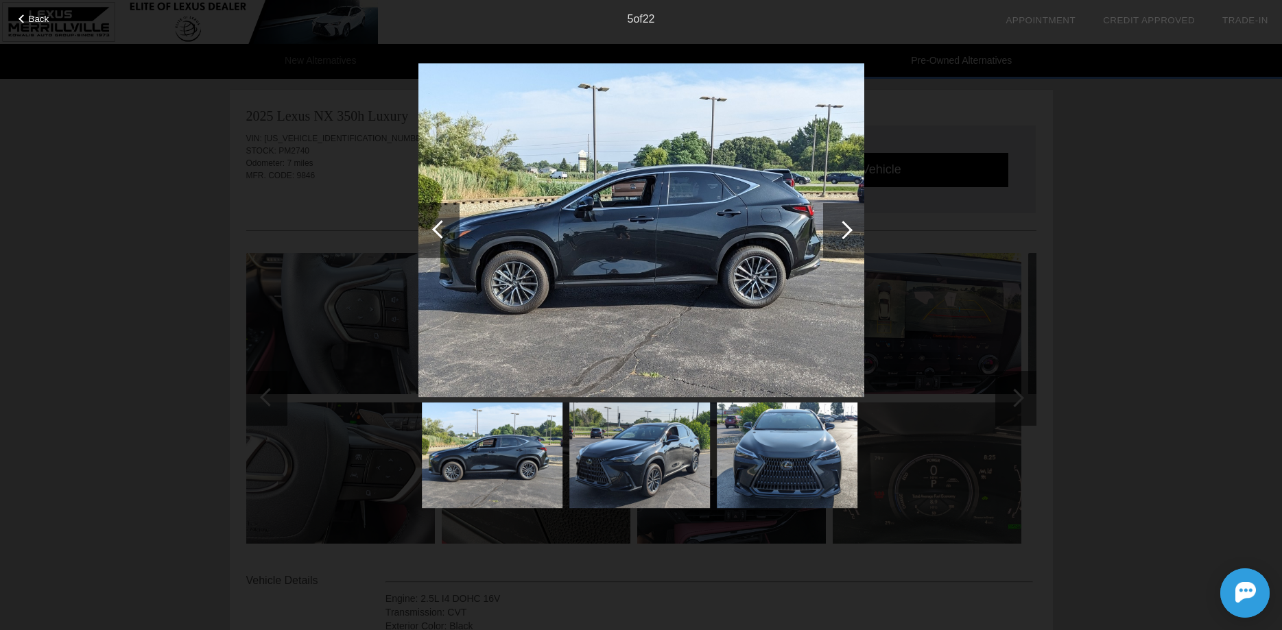
click at [834, 239] on div at bounding box center [843, 230] width 41 height 55
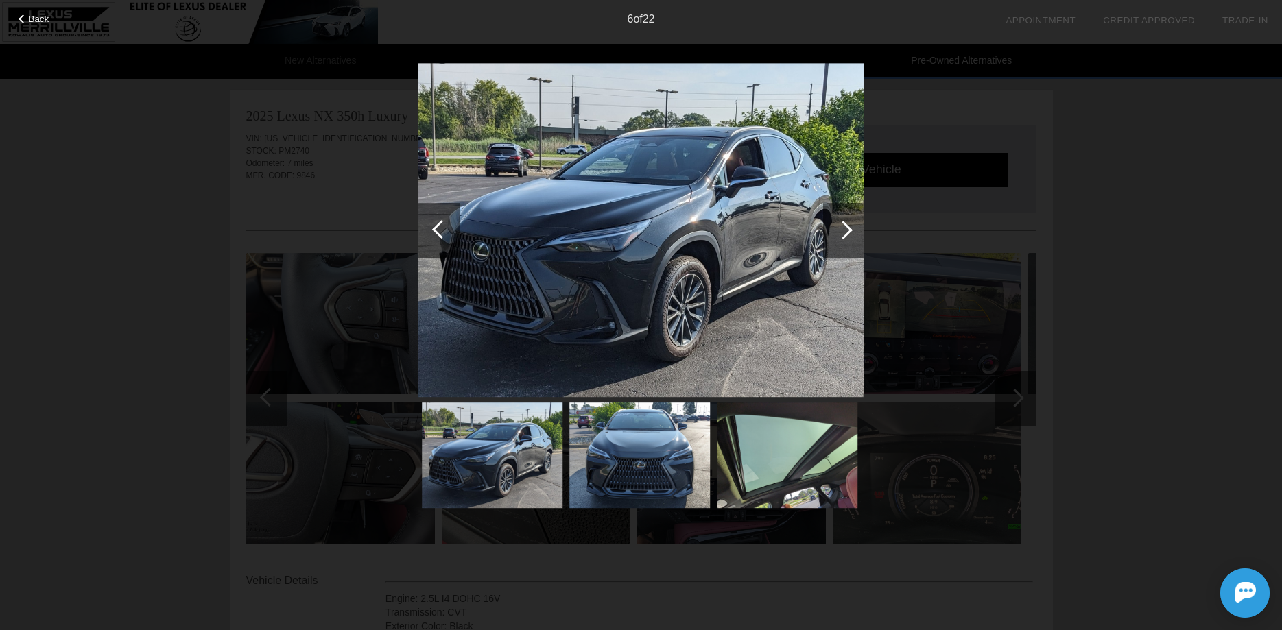
click at [834, 239] on div at bounding box center [843, 230] width 41 height 55
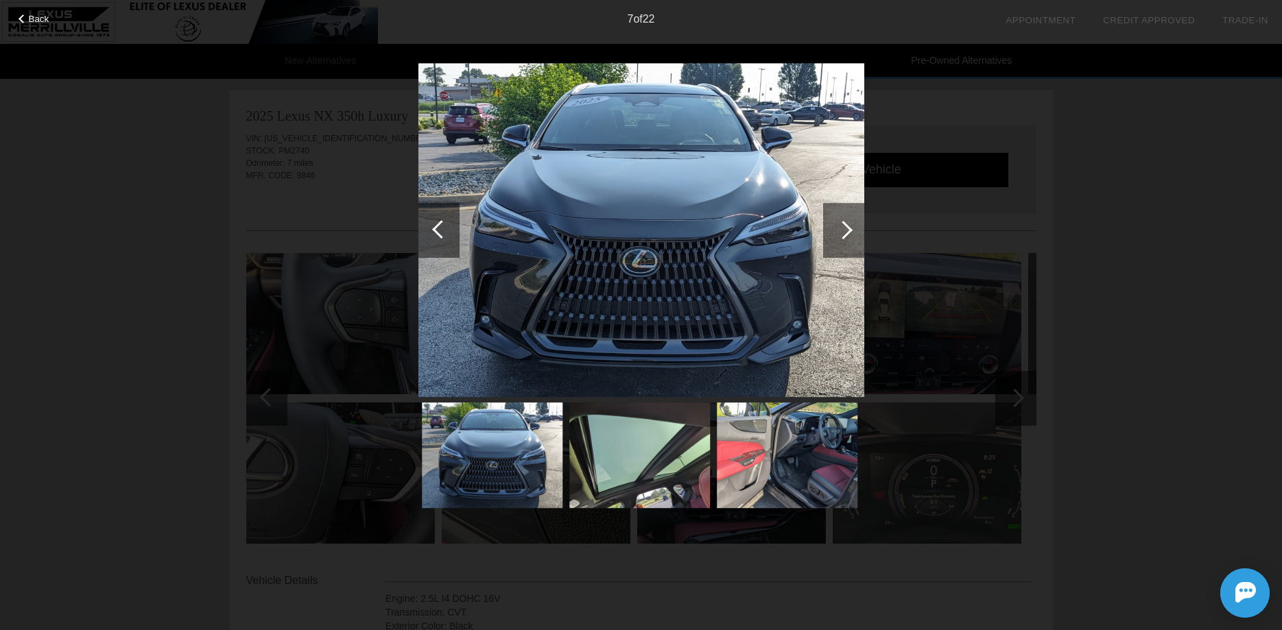
click at [834, 239] on div at bounding box center [843, 230] width 41 height 55
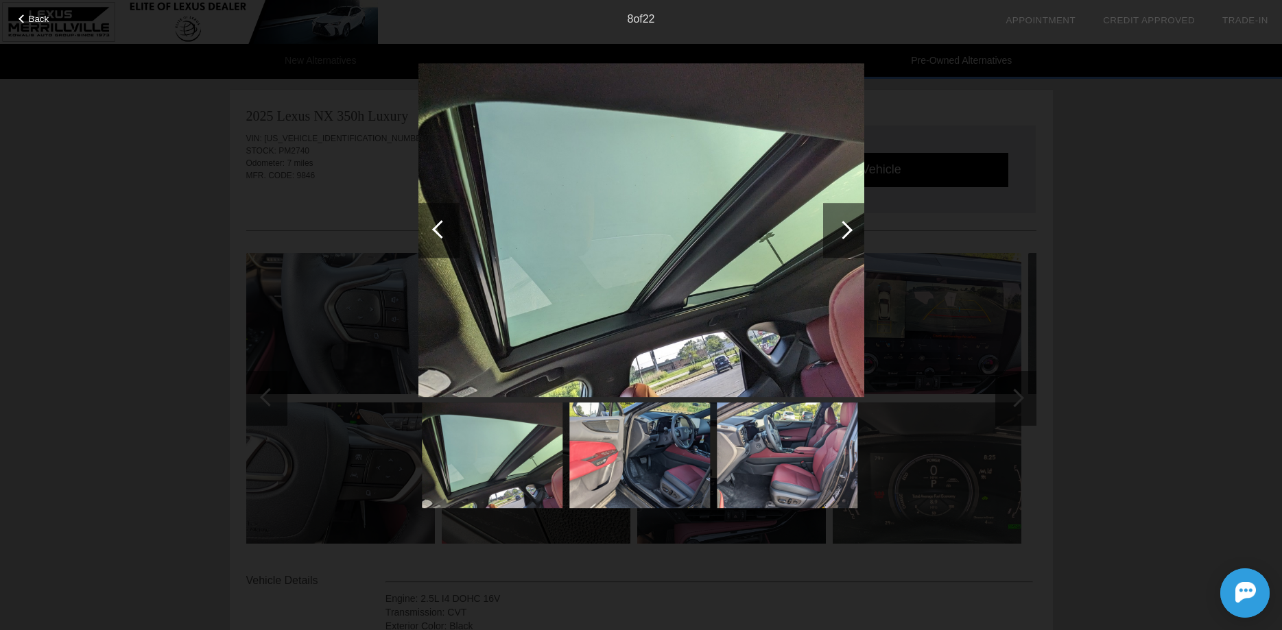
click at [834, 239] on div at bounding box center [843, 230] width 41 height 55
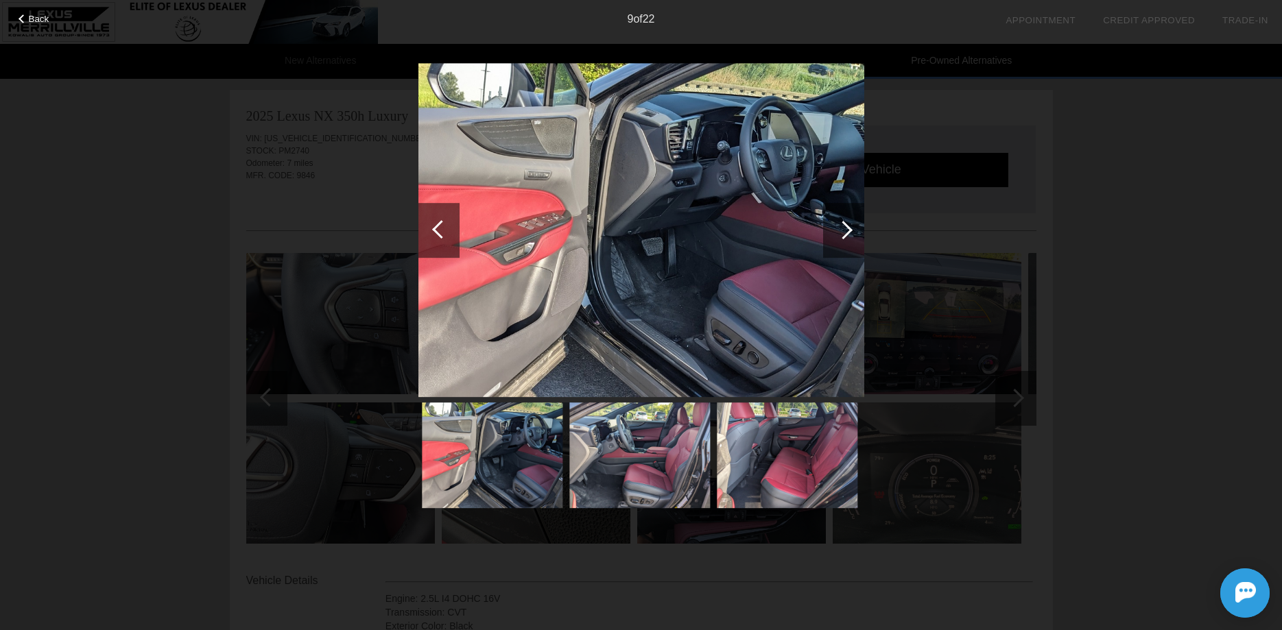
click at [837, 237] on div at bounding box center [843, 230] width 41 height 55
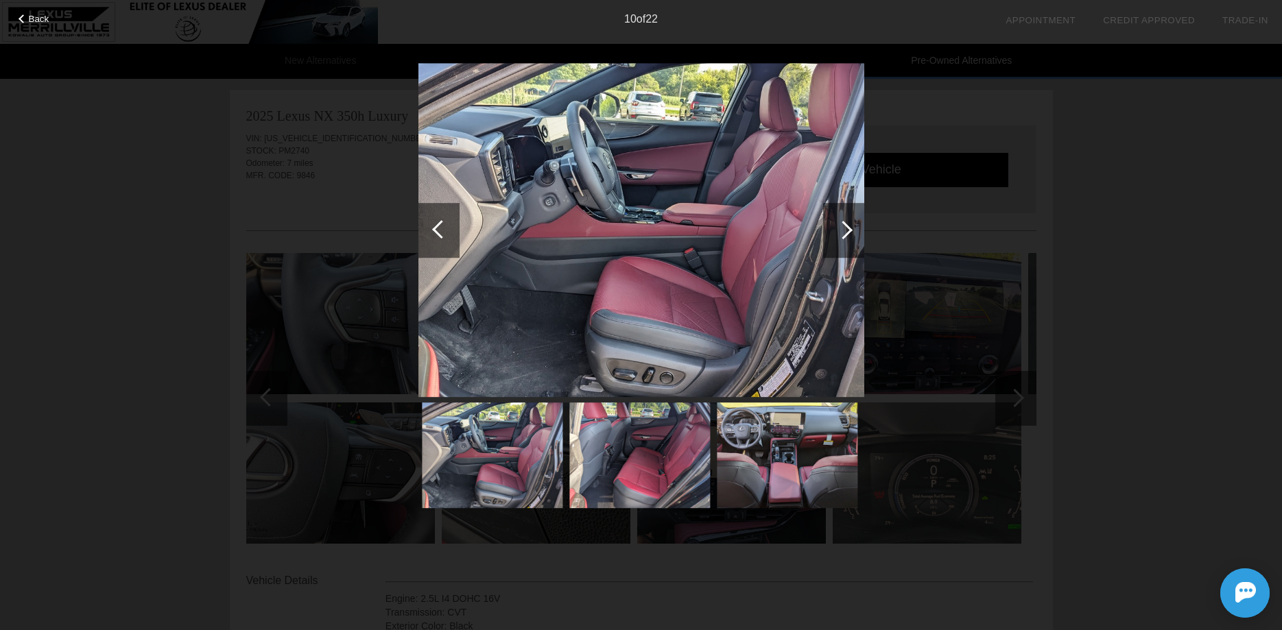
click at [837, 237] on div at bounding box center [843, 230] width 41 height 55
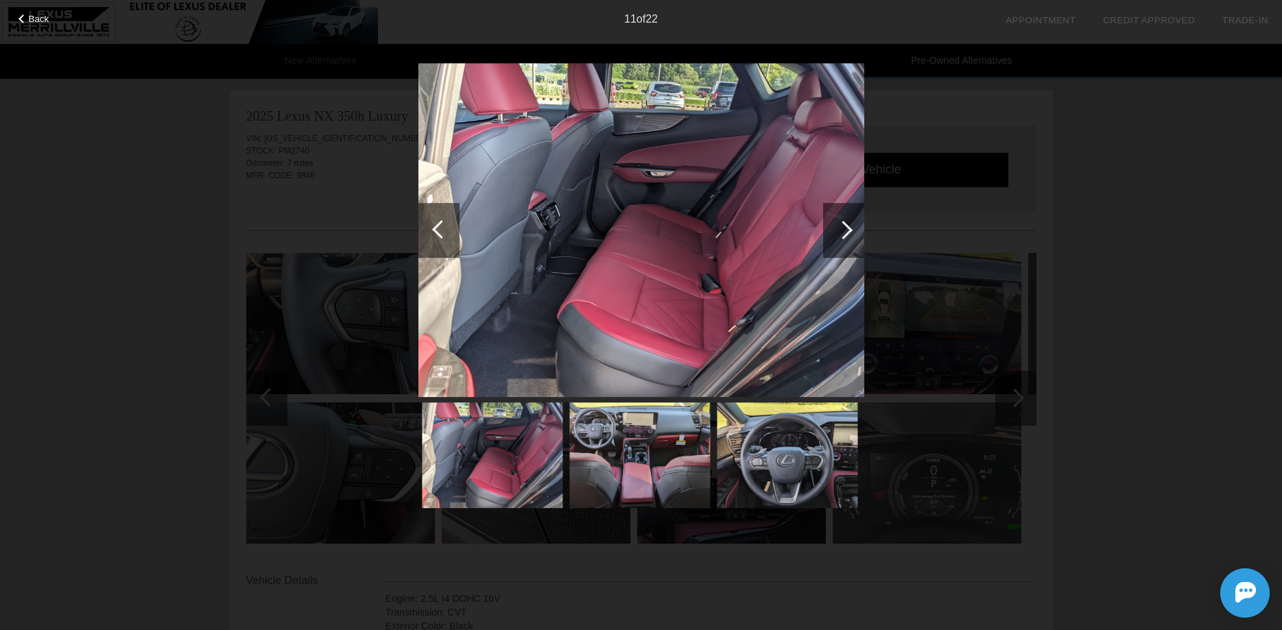
click at [837, 237] on div at bounding box center [843, 230] width 41 height 55
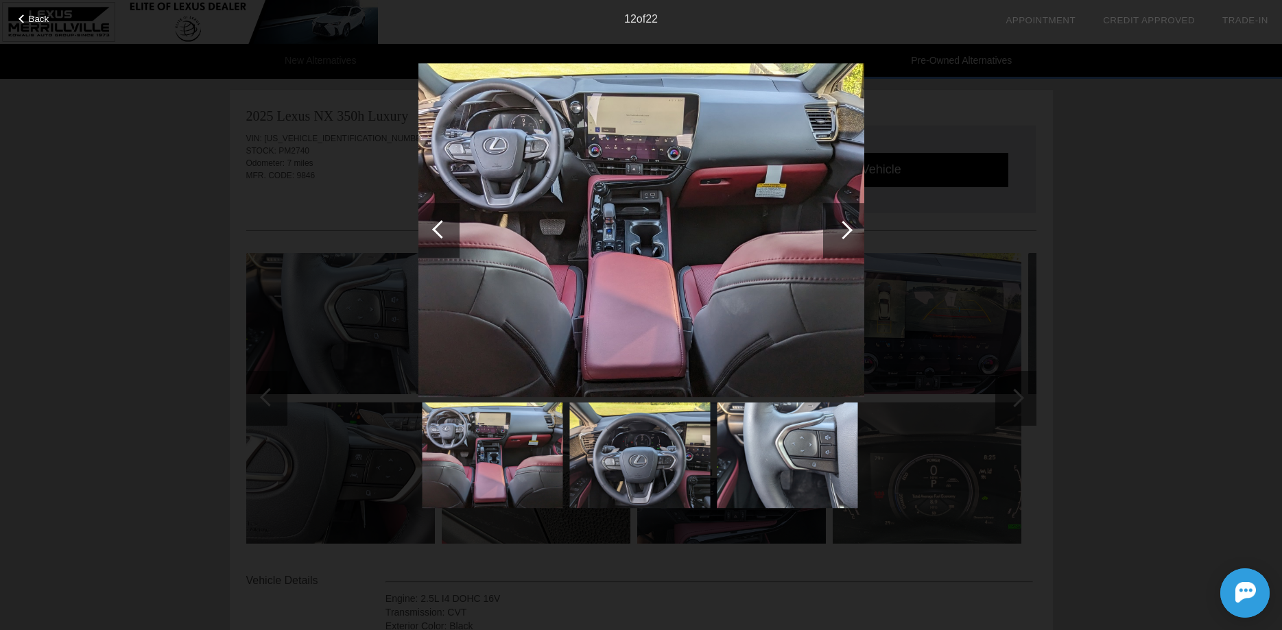
click at [837, 237] on div at bounding box center [843, 230] width 41 height 55
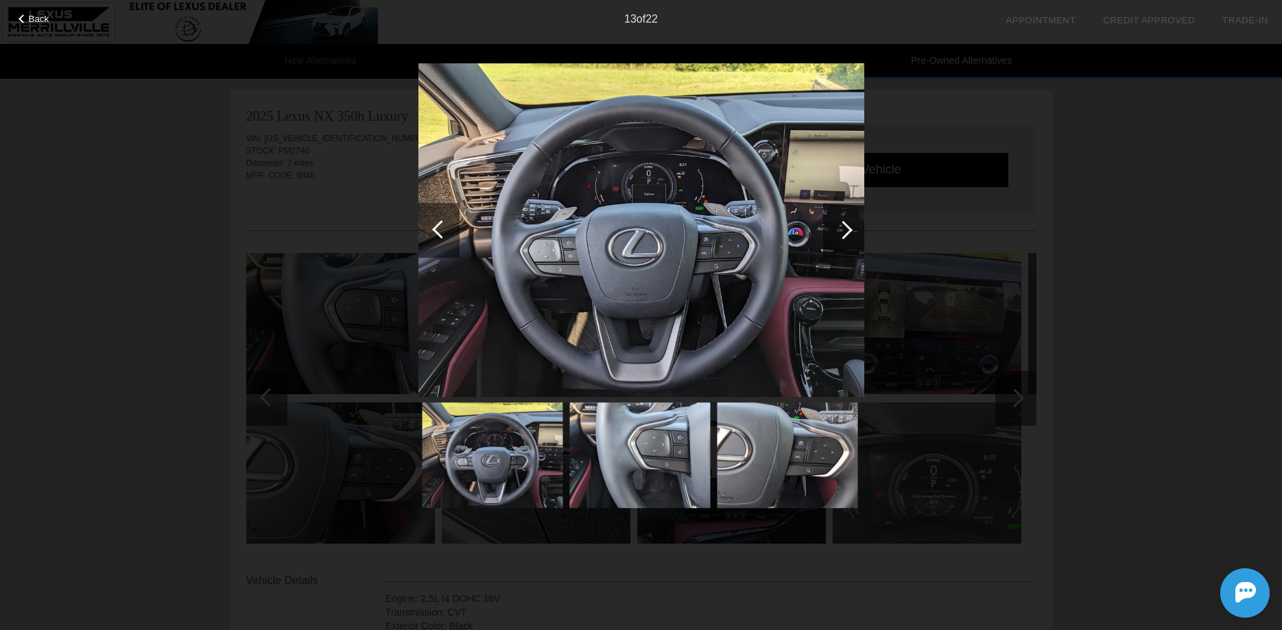
click at [837, 237] on div at bounding box center [843, 230] width 41 height 55
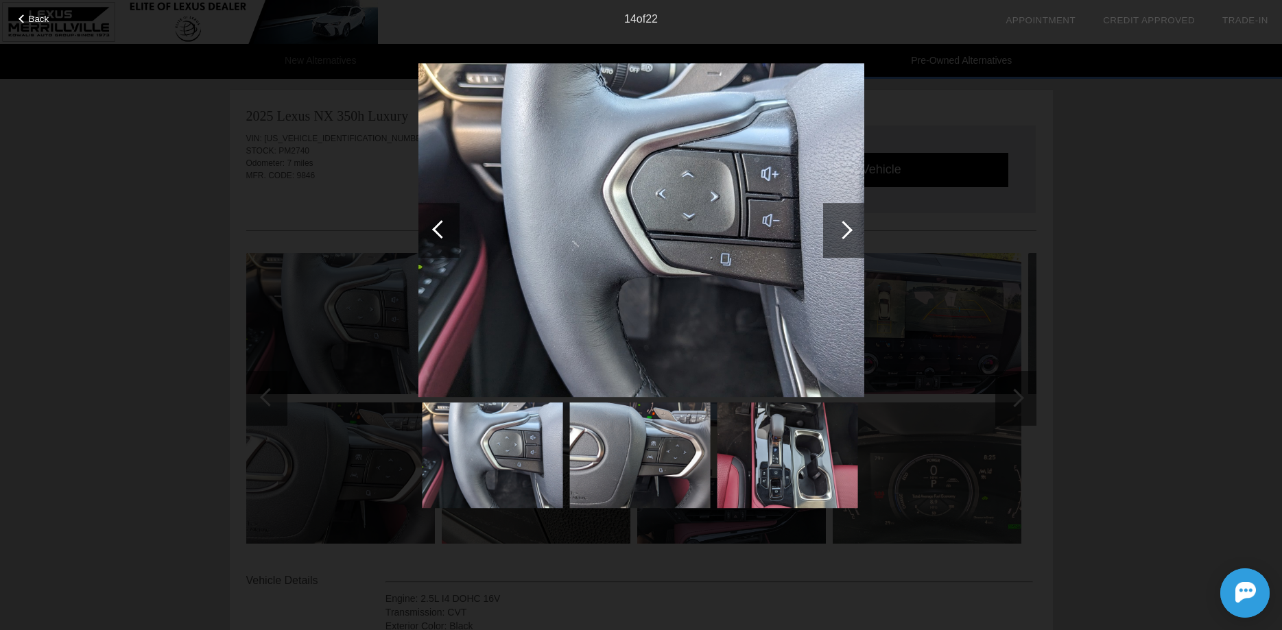
click at [837, 237] on div at bounding box center [843, 230] width 41 height 55
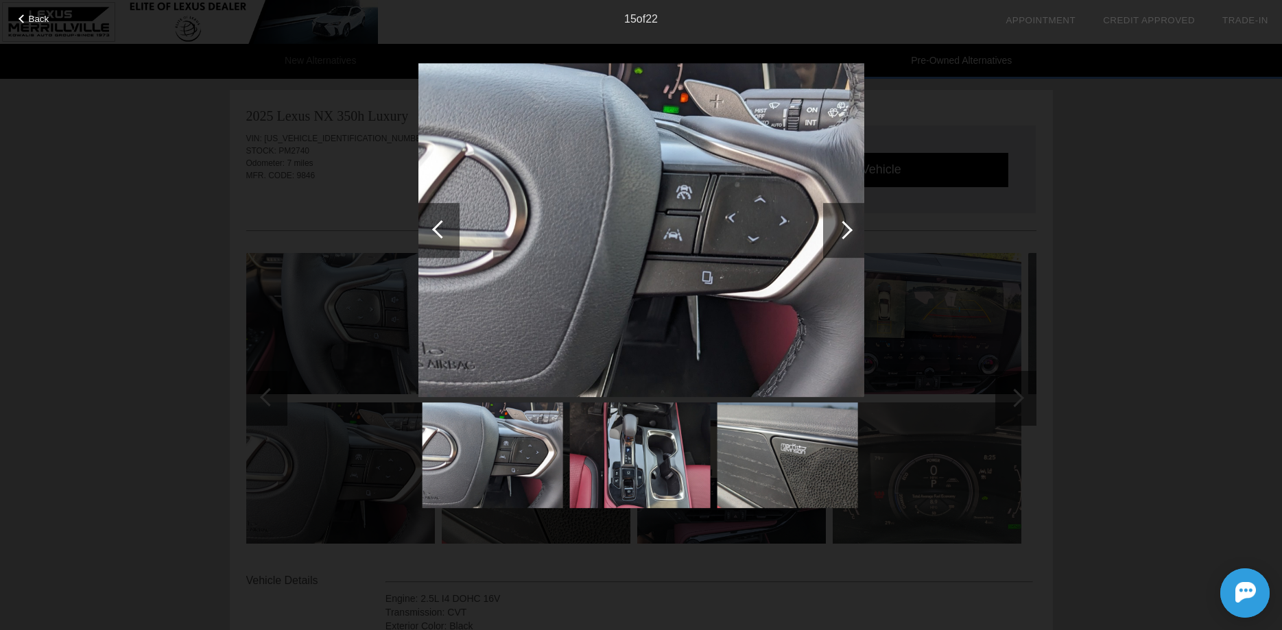
click at [837, 237] on div at bounding box center [843, 230] width 41 height 55
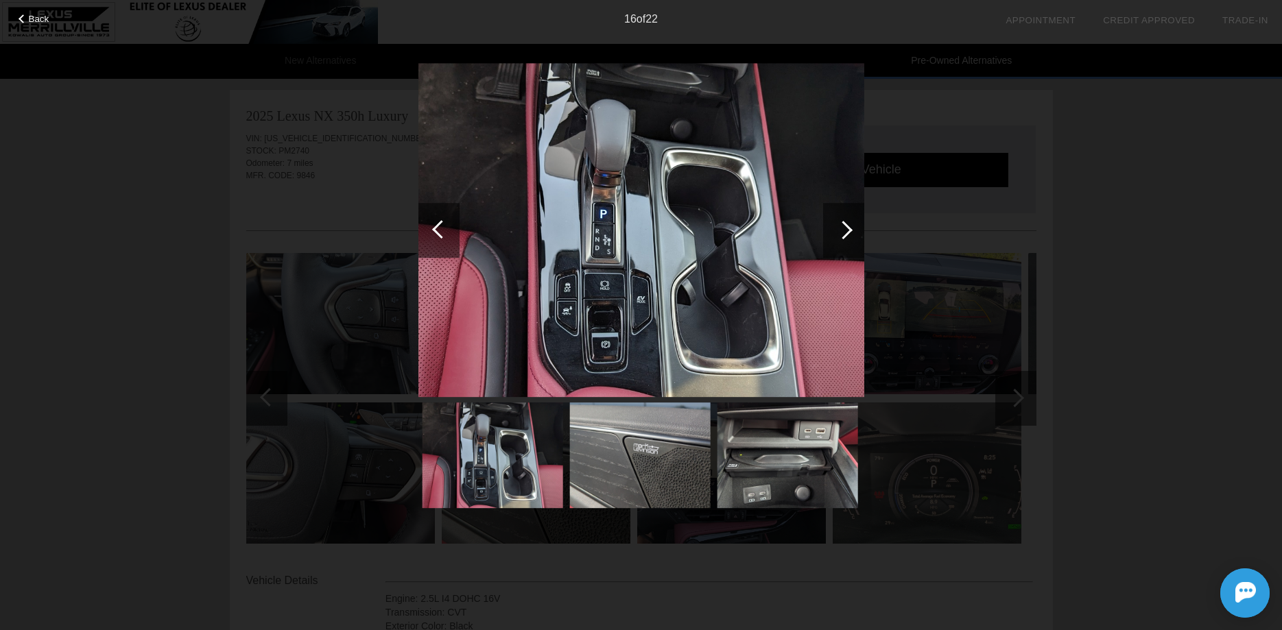
click at [837, 237] on div at bounding box center [843, 230] width 41 height 55
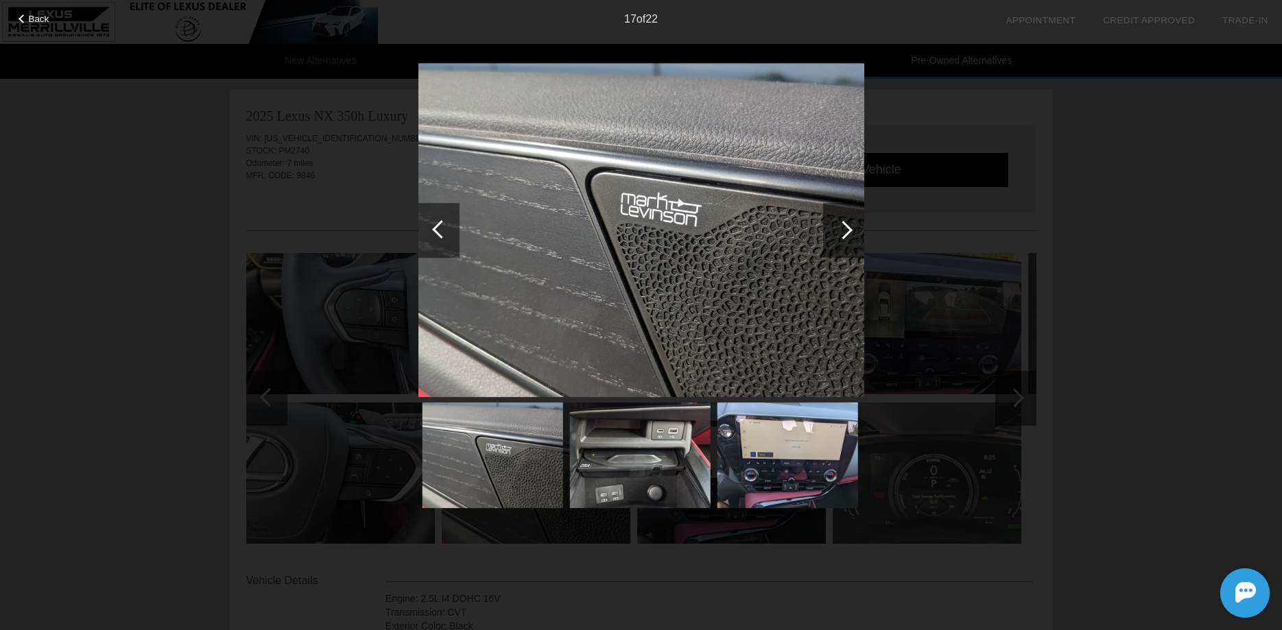
click at [837, 237] on div at bounding box center [843, 230] width 41 height 55
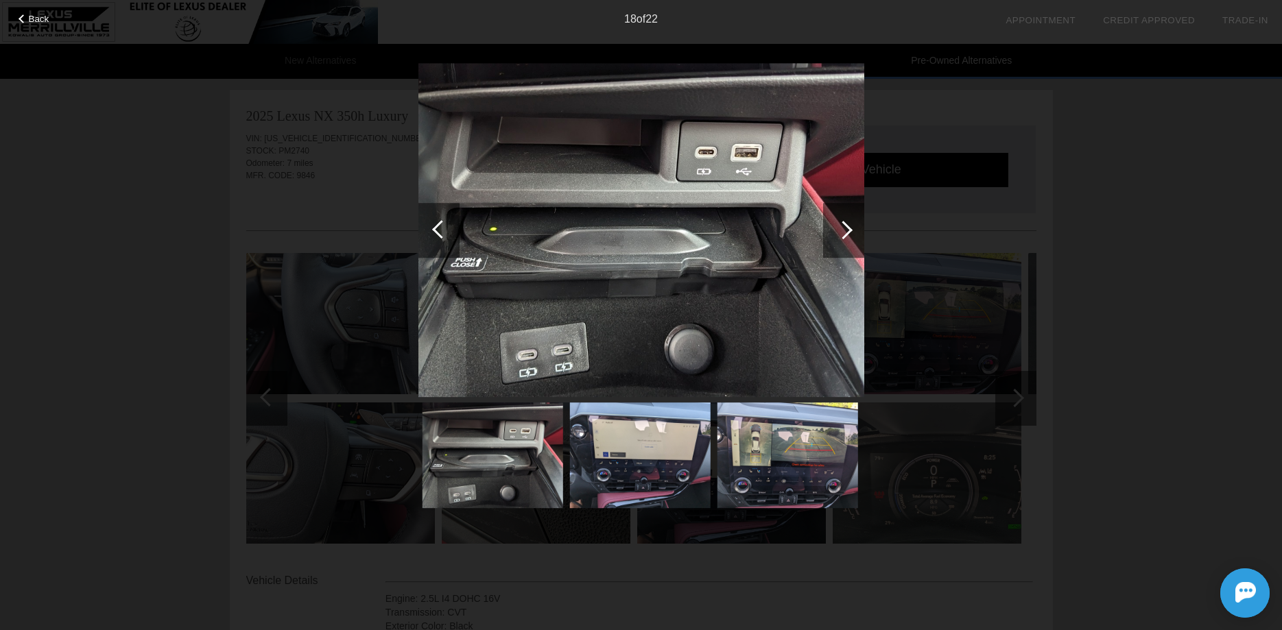
click at [837, 237] on div at bounding box center [843, 230] width 41 height 55
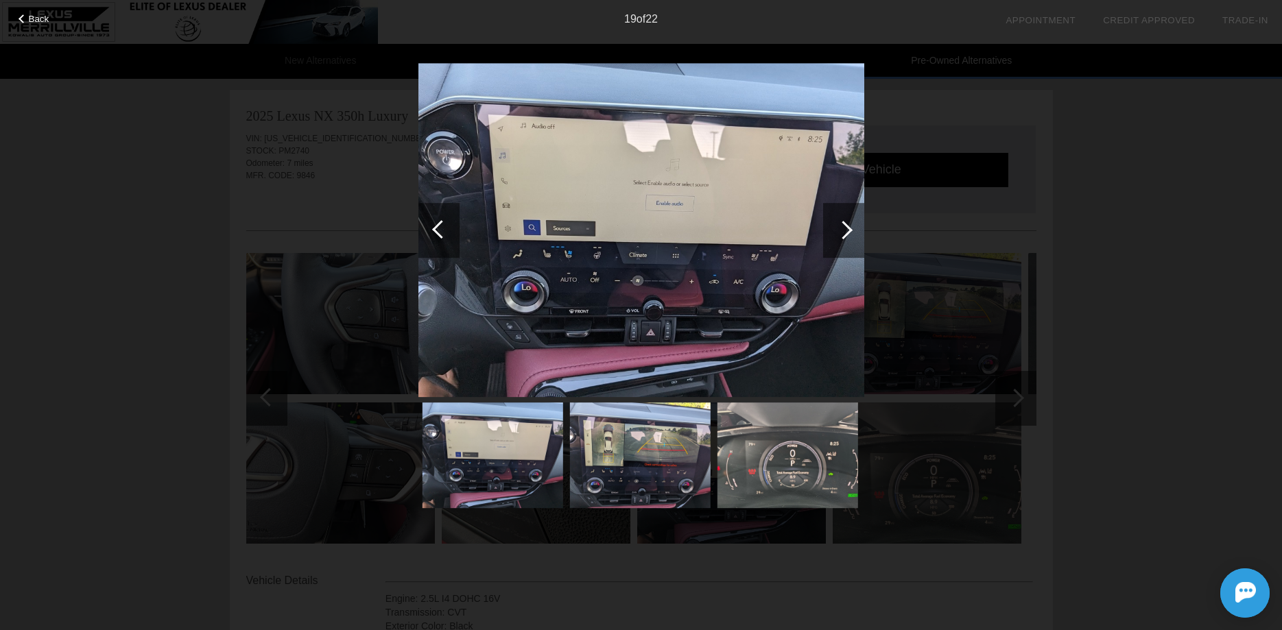
click at [837, 237] on div at bounding box center [843, 230] width 41 height 55
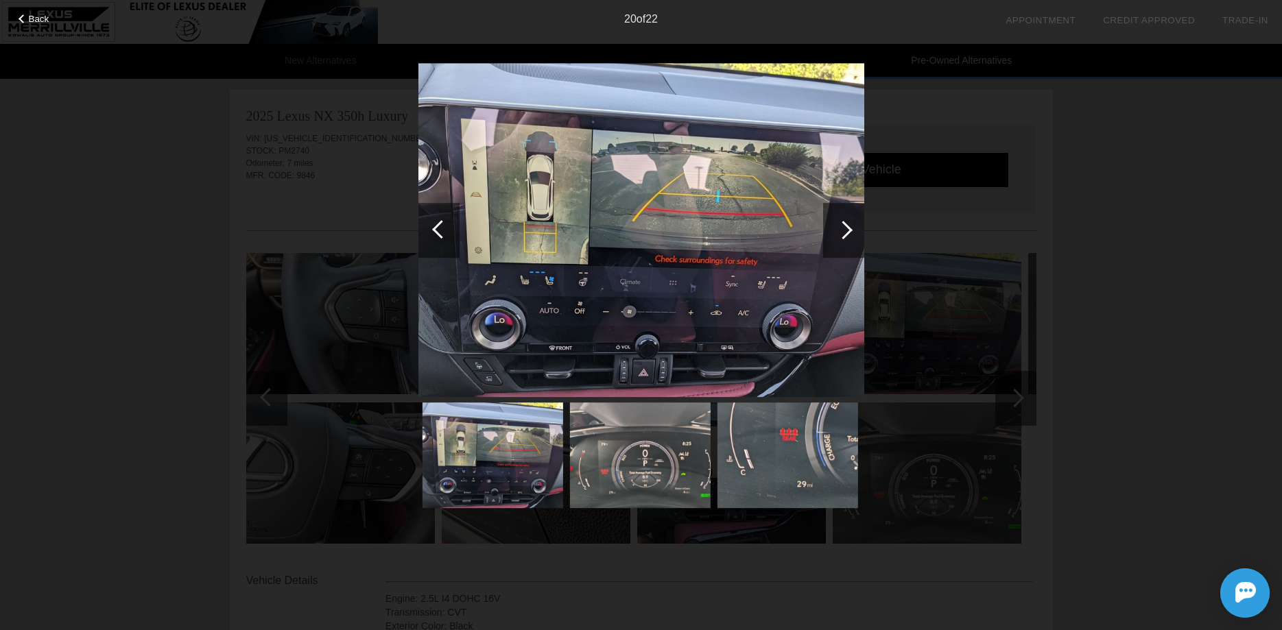
click at [837, 237] on div at bounding box center [843, 230] width 41 height 55
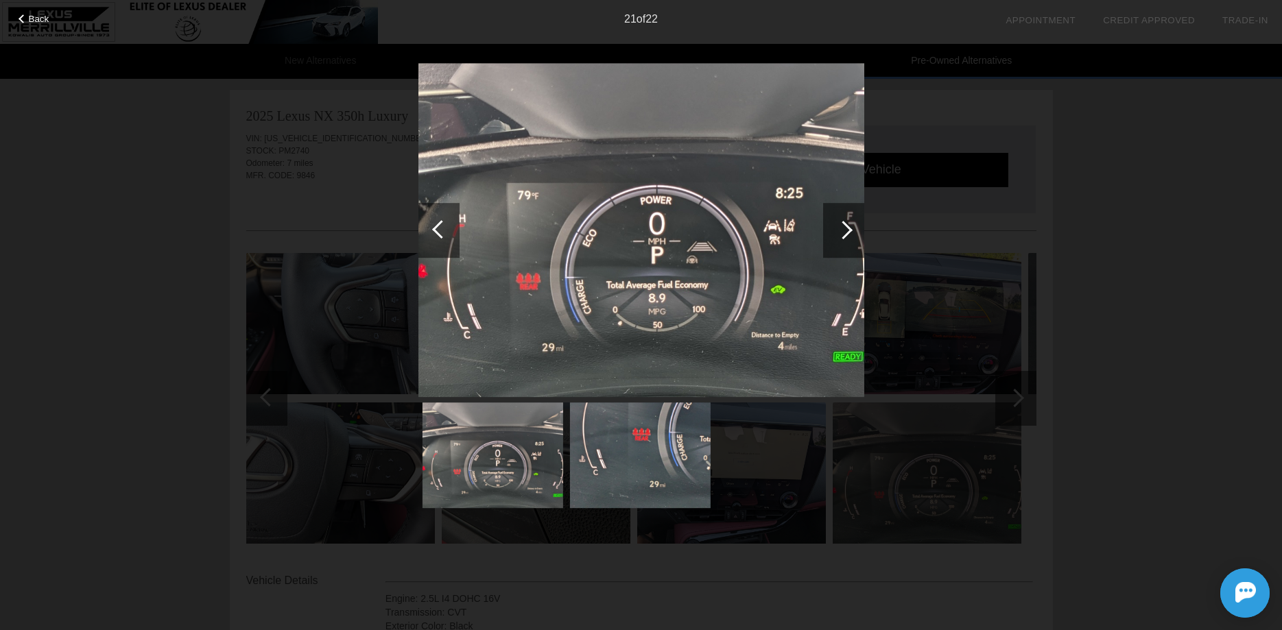
click at [837, 237] on div at bounding box center [843, 230] width 41 height 55
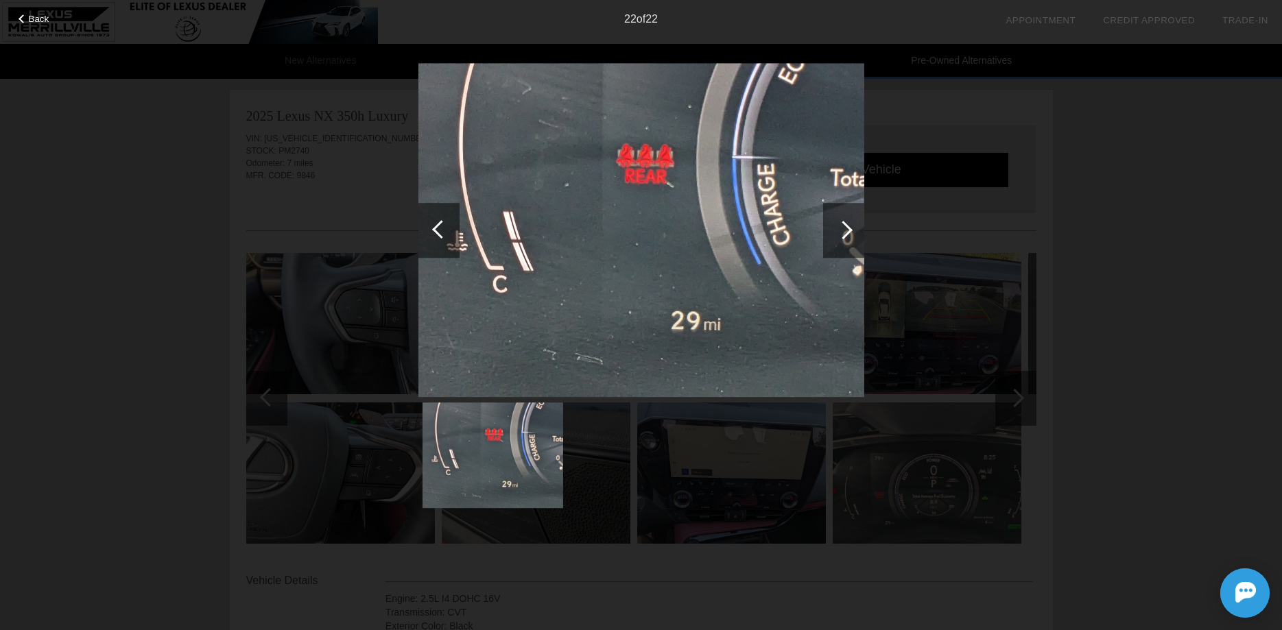
click at [1091, 302] on div "Back 22 of 22" at bounding box center [641, 315] width 1282 height 630
click at [1129, 228] on div "Back 22 of 22" at bounding box center [641, 315] width 1282 height 630
click at [39, 16] on span "Back" at bounding box center [39, 19] width 21 height 10
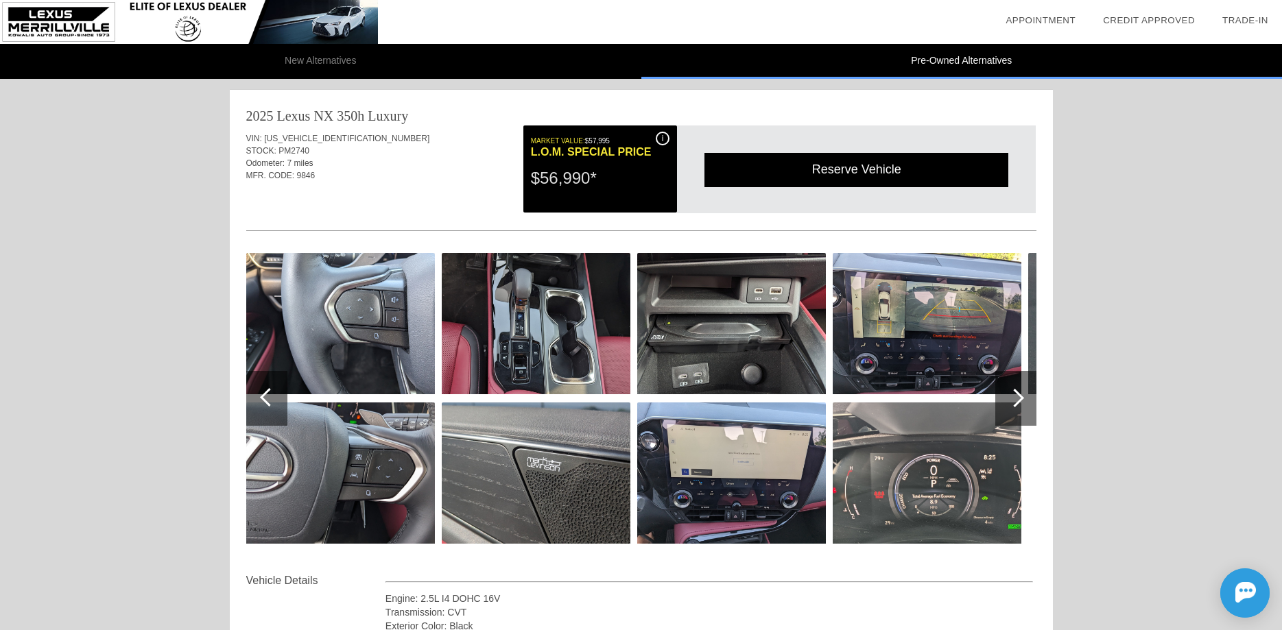
click at [354, 68] on li "New Alternatives" at bounding box center [320, 61] width 641 height 35
